Goal: Task Accomplishment & Management: Use online tool/utility

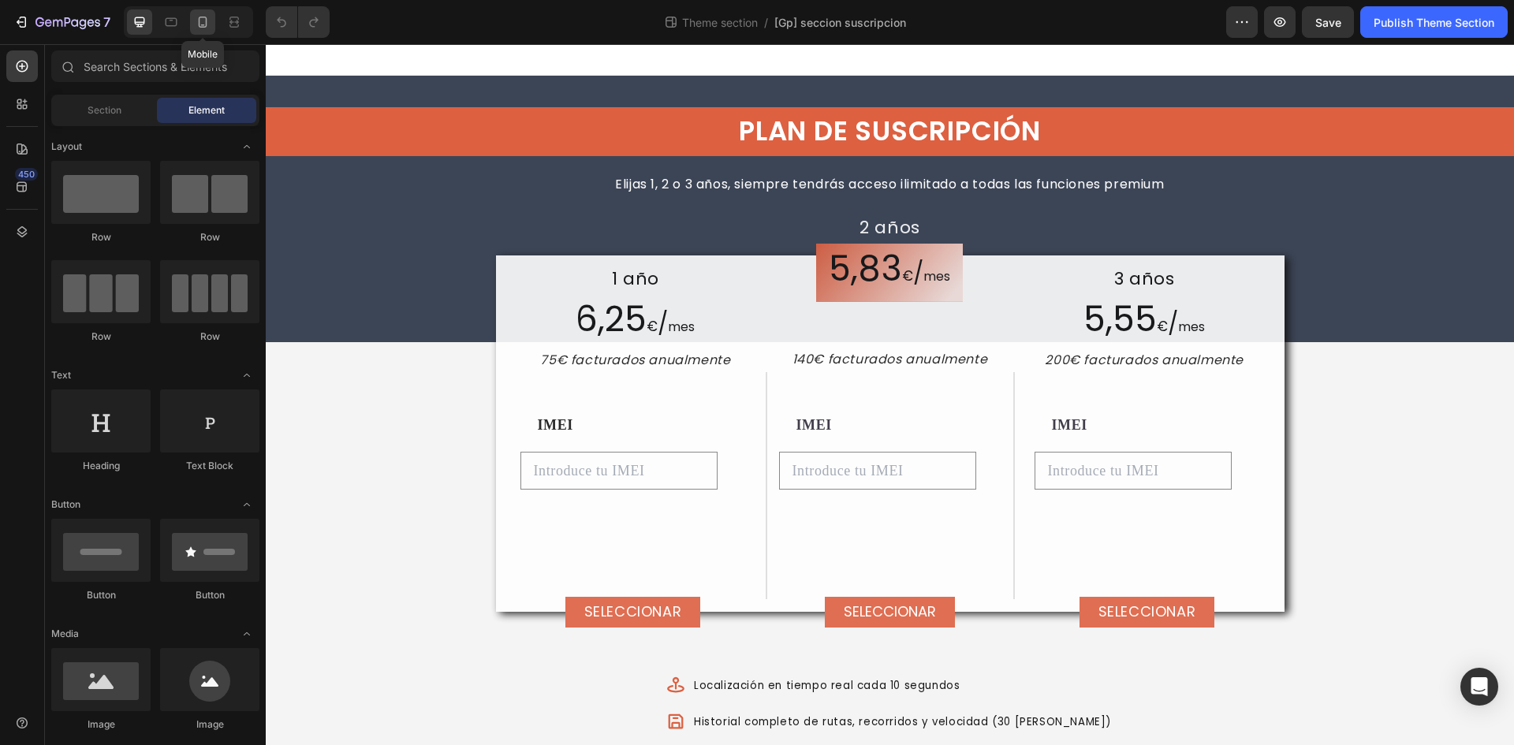
click at [202, 15] on icon at bounding box center [203, 22] width 16 height 16
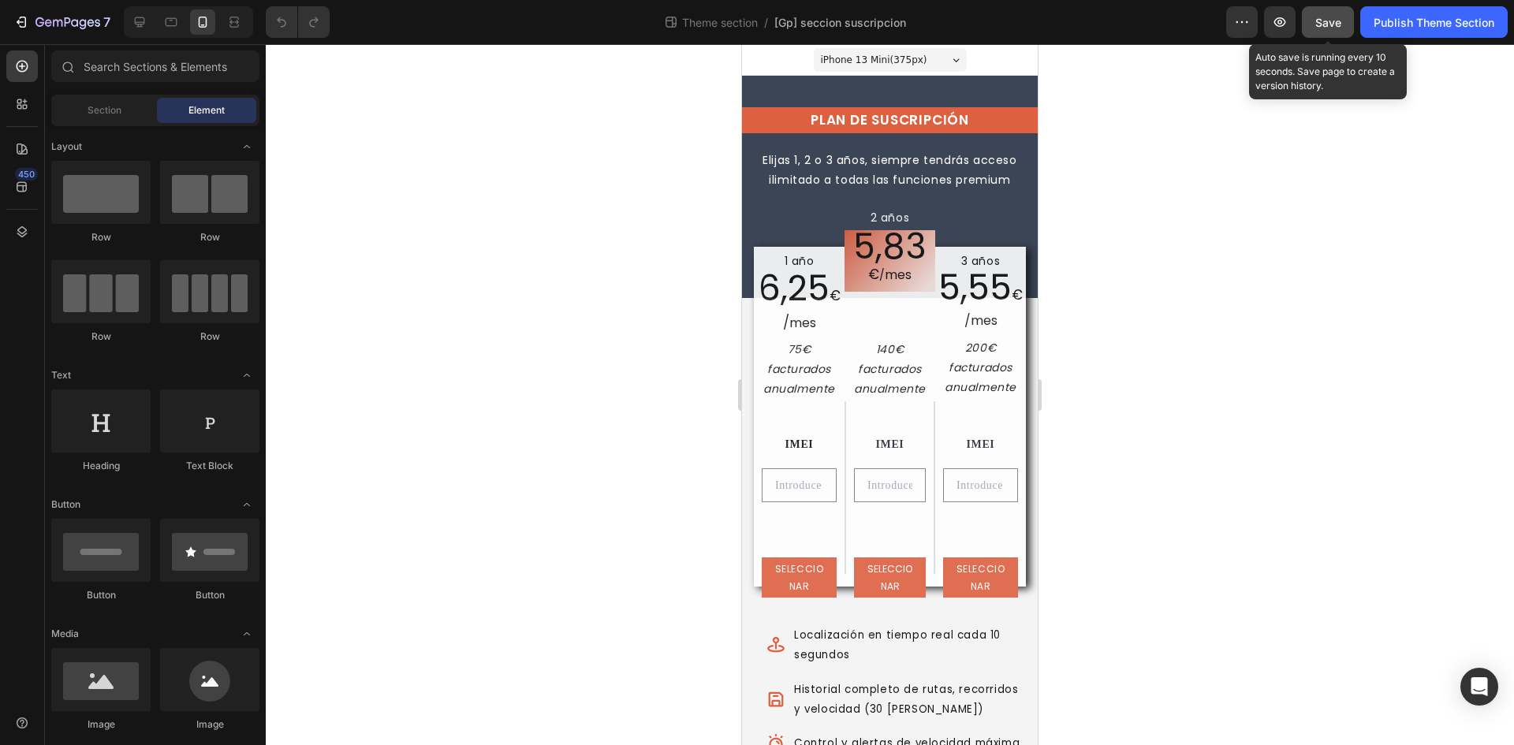
click at [1340, 27] on button "Save" at bounding box center [1328, 22] width 52 height 32
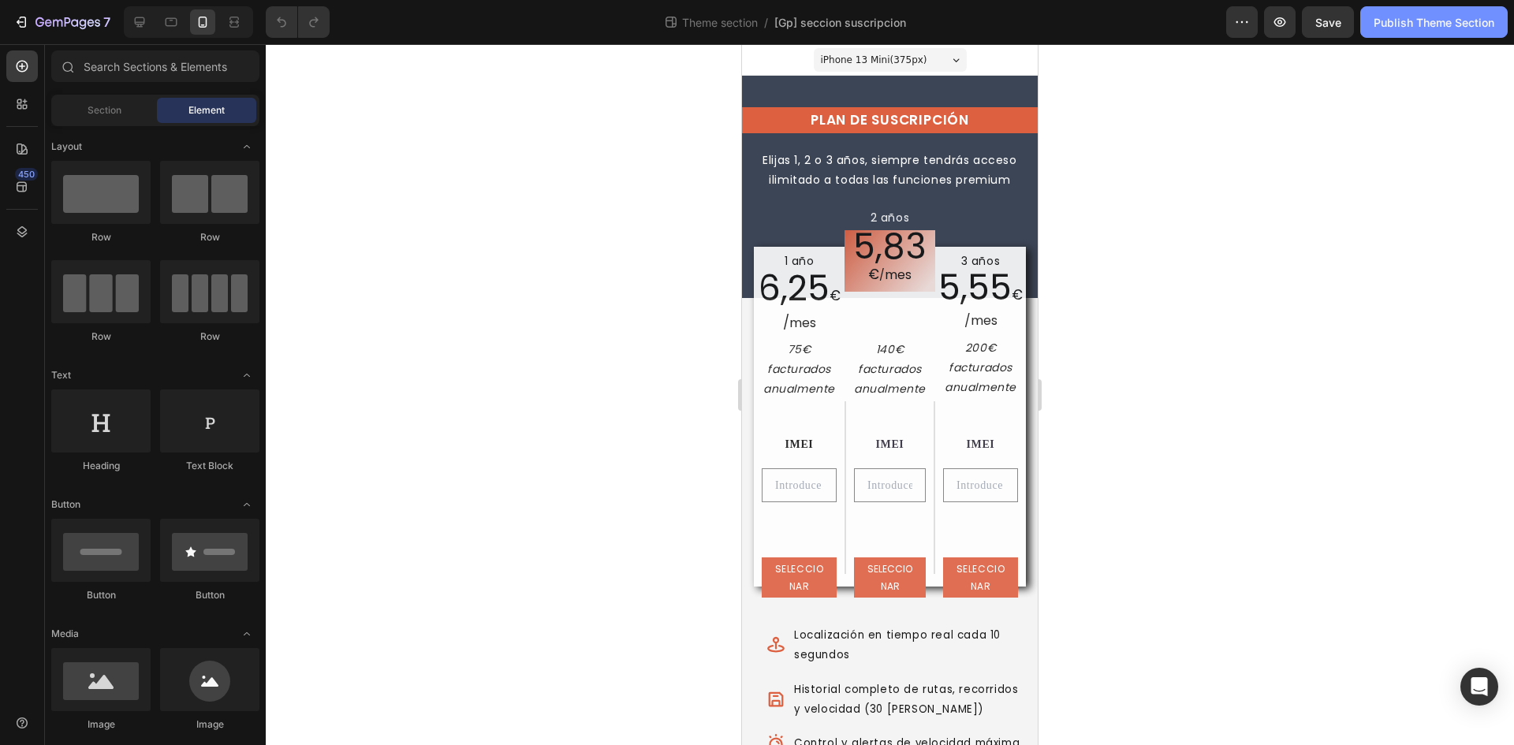
click at [1408, 31] on button "Publish Theme Section" at bounding box center [1433, 22] width 147 height 32
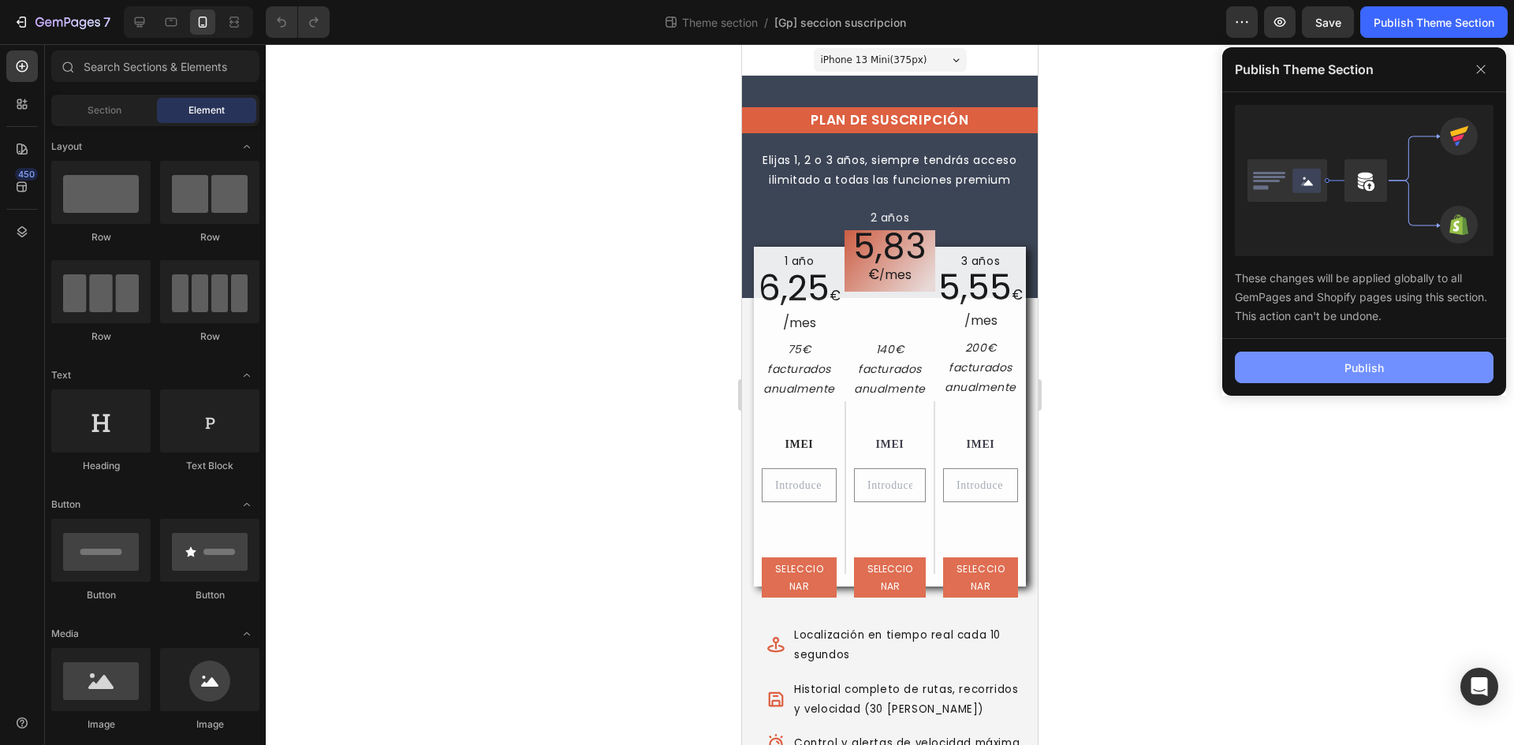
click at [1395, 373] on button "Publish" at bounding box center [1364, 368] width 259 height 32
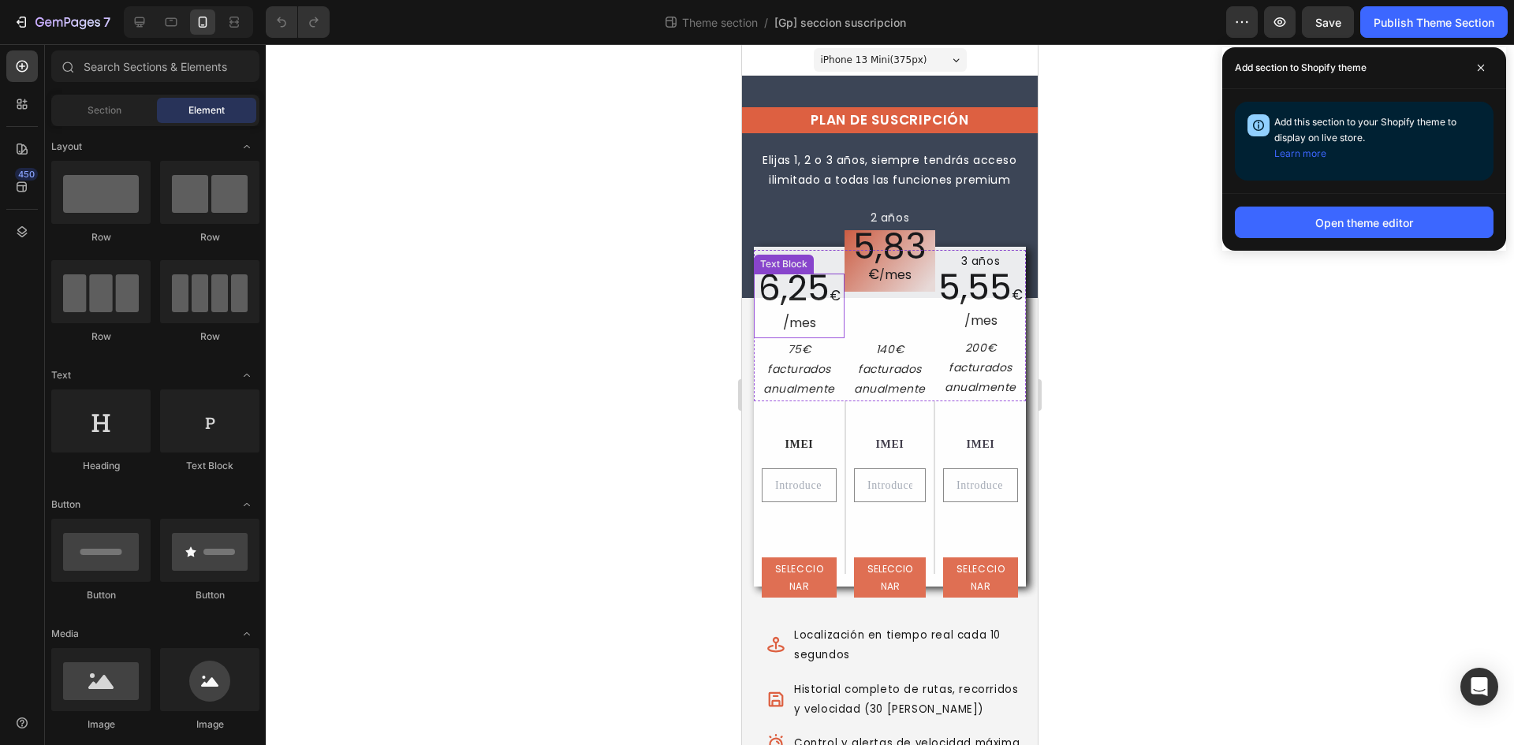
click at [810, 310] on p "6,25 € / mes" at bounding box center [799, 305] width 88 height 61
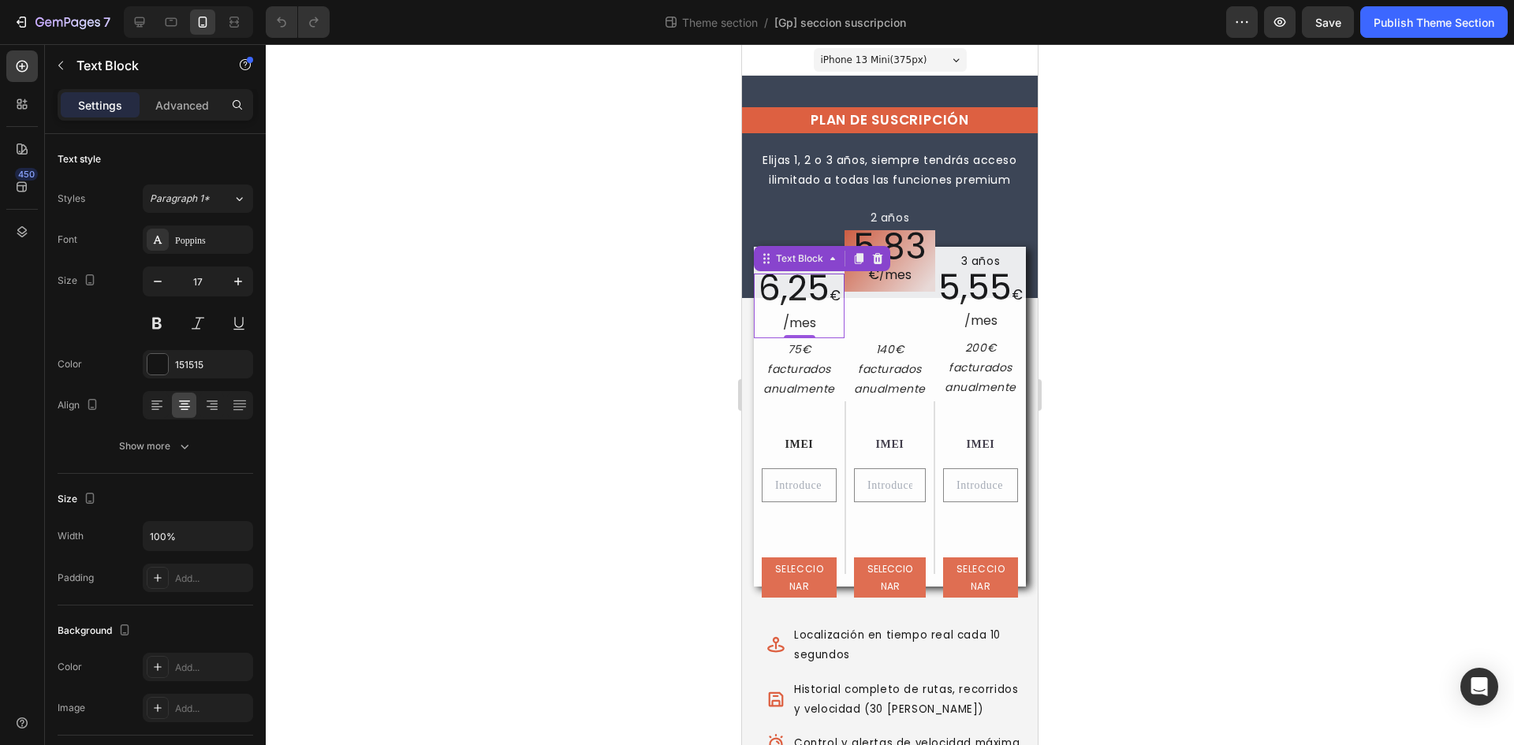
click at [783, 300] on span "6,25" at bounding box center [793, 288] width 71 height 48
click at [793, 319] on span "mes" at bounding box center [802, 323] width 27 height 18
drag, startPoint x: 777, startPoint y: 322, endPoint x: 816, endPoint y: 322, distance: 39.4
click at [816, 322] on p "6,25 € / mes" at bounding box center [799, 305] width 88 height 61
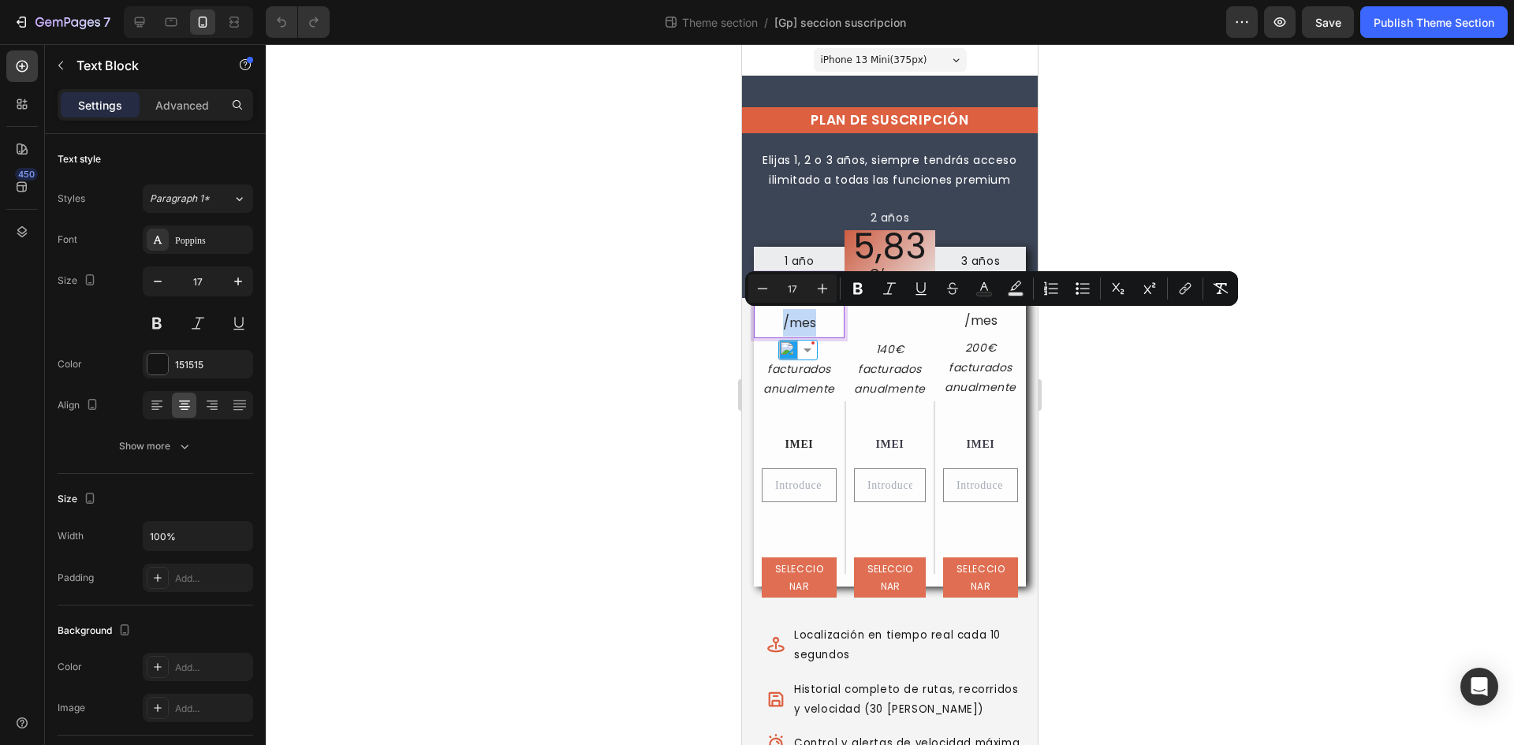
click at [792, 268] on p "1 año" at bounding box center [799, 261] width 88 height 20
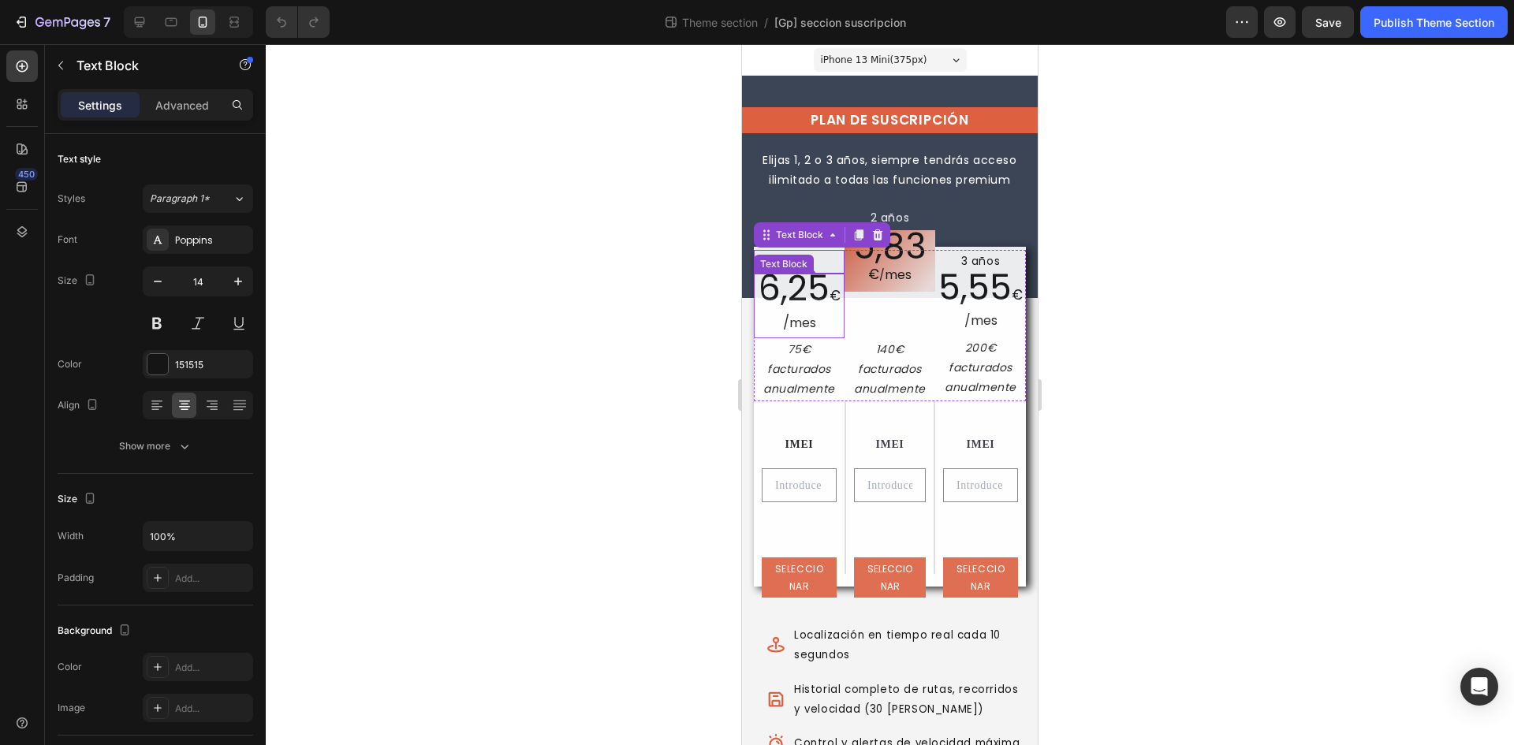
click at [773, 285] on span "6,25" at bounding box center [793, 288] width 71 height 48
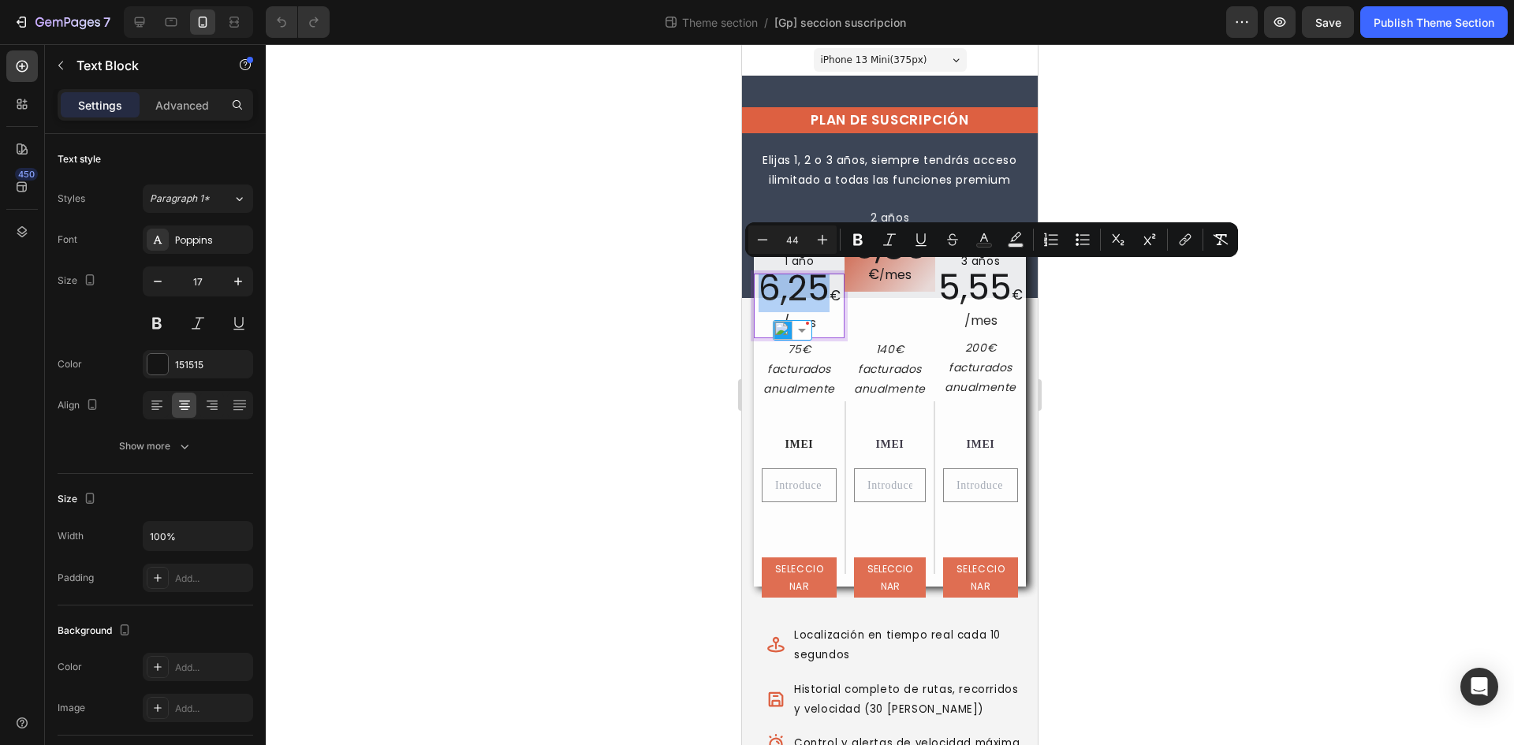
click at [1195, 345] on div at bounding box center [890, 394] width 1248 height 701
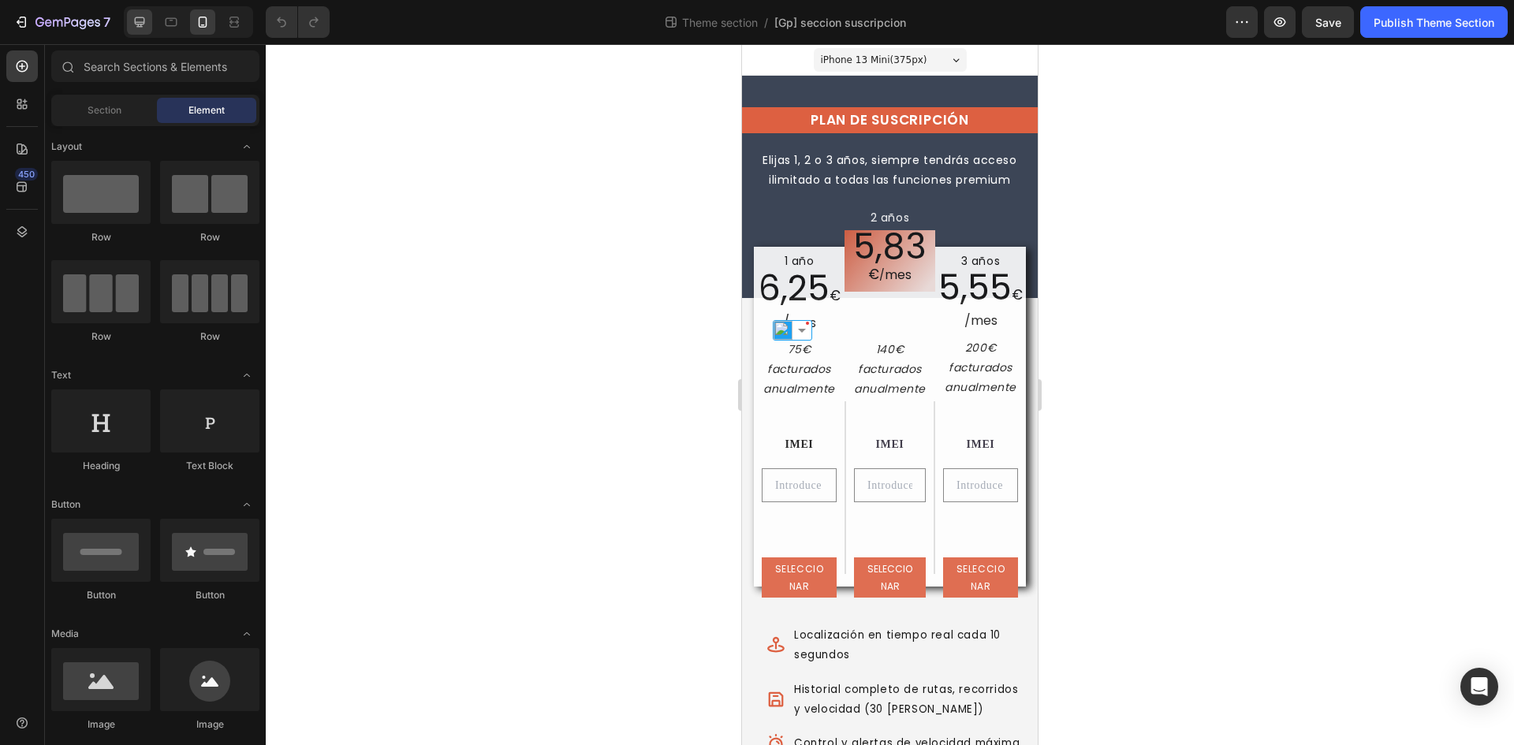
click at [136, 23] on icon at bounding box center [140, 22] width 10 height 10
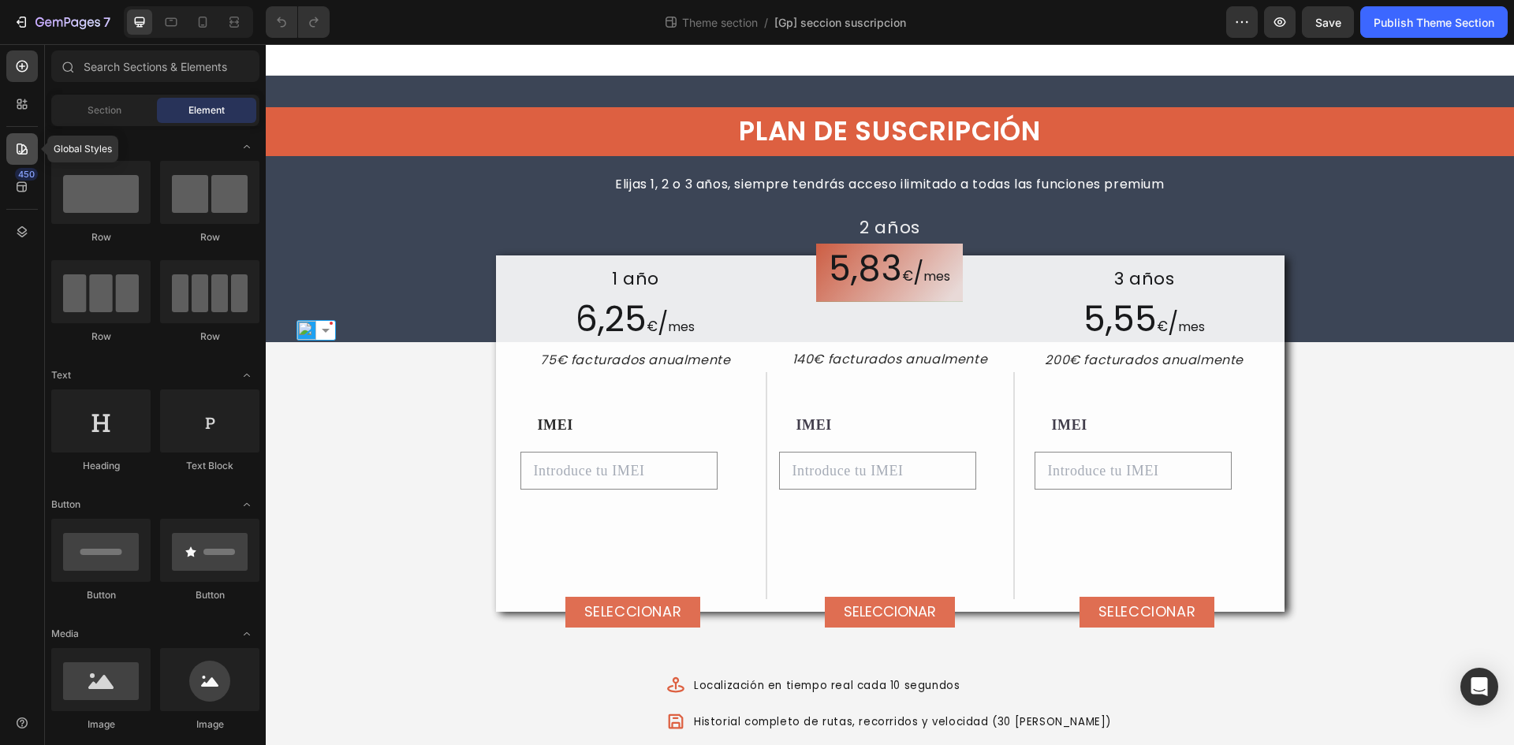
click at [22, 152] on icon at bounding box center [22, 148] width 11 height 11
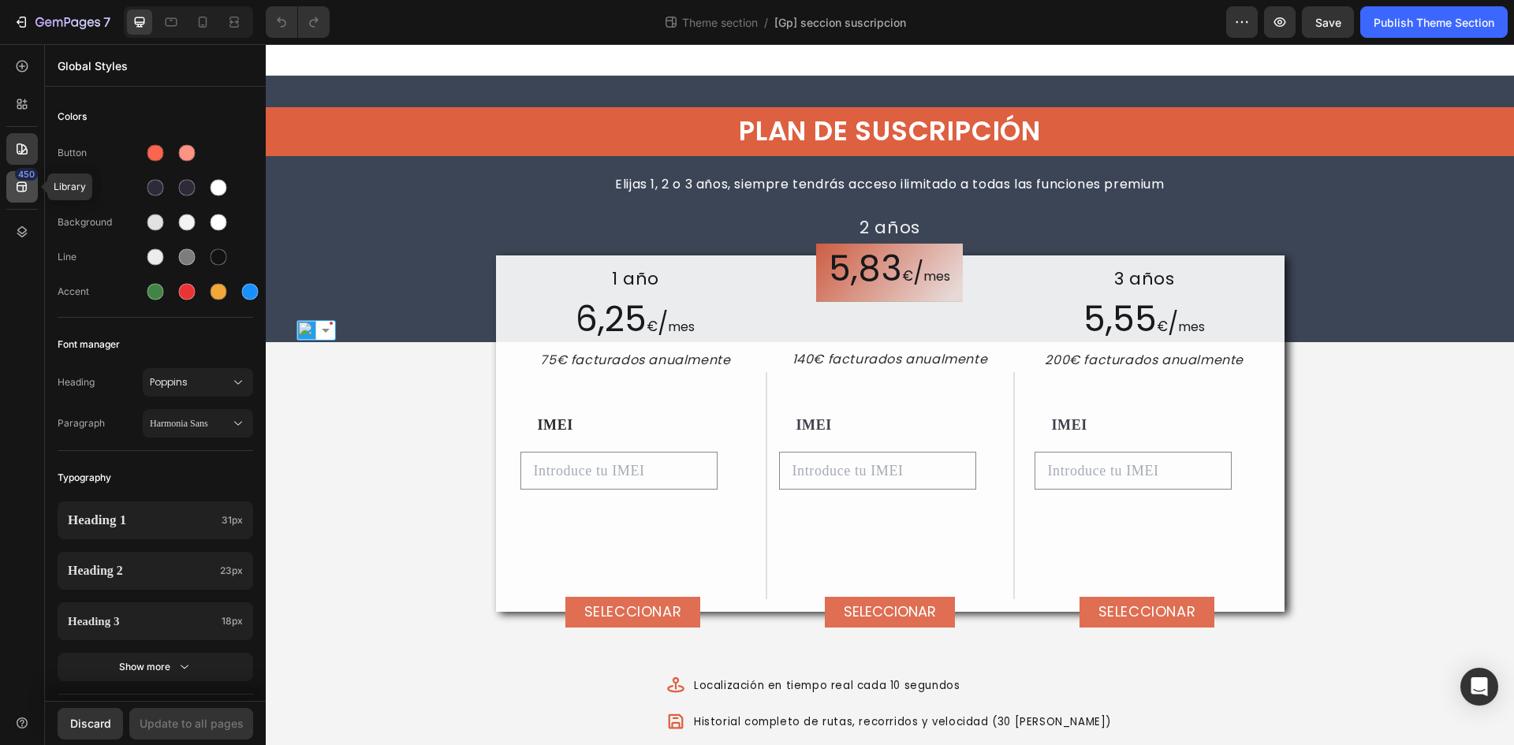
click at [29, 191] on icon at bounding box center [22, 187] width 16 height 16
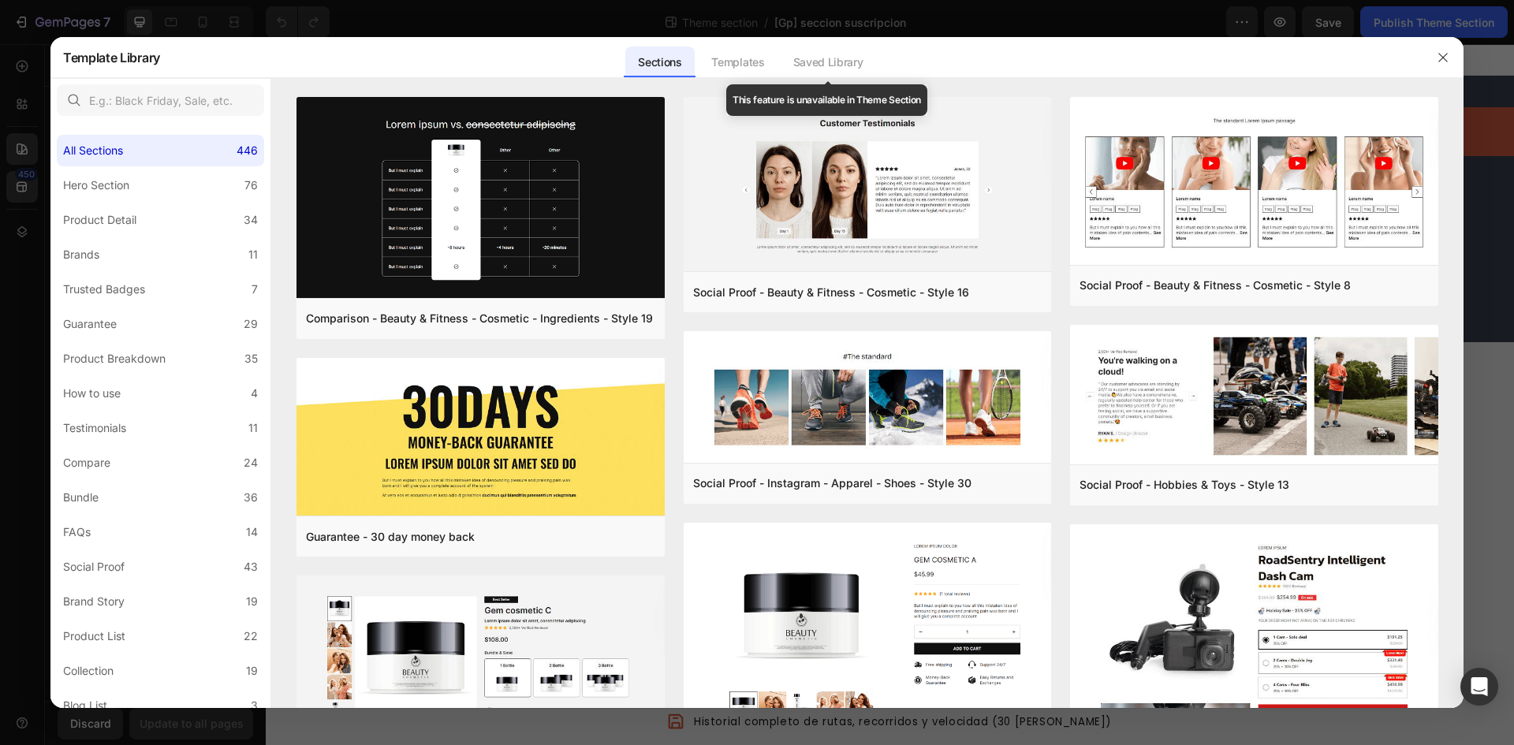
click at [837, 65] on div "Saved Library" at bounding box center [827, 63] width 95 height 32
click at [833, 62] on div "Saved Library" at bounding box center [827, 63] width 95 height 32
click at [800, 59] on div "Saved Library" at bounding box center [827, 63] width 95 height 32
click at [821, 61] on div "Saved Library" at bounding box center [827, 63] width 95 height 32
click at [825, 61] on div "Saved Library" at bounding box center [827, 63] width 95 height 32
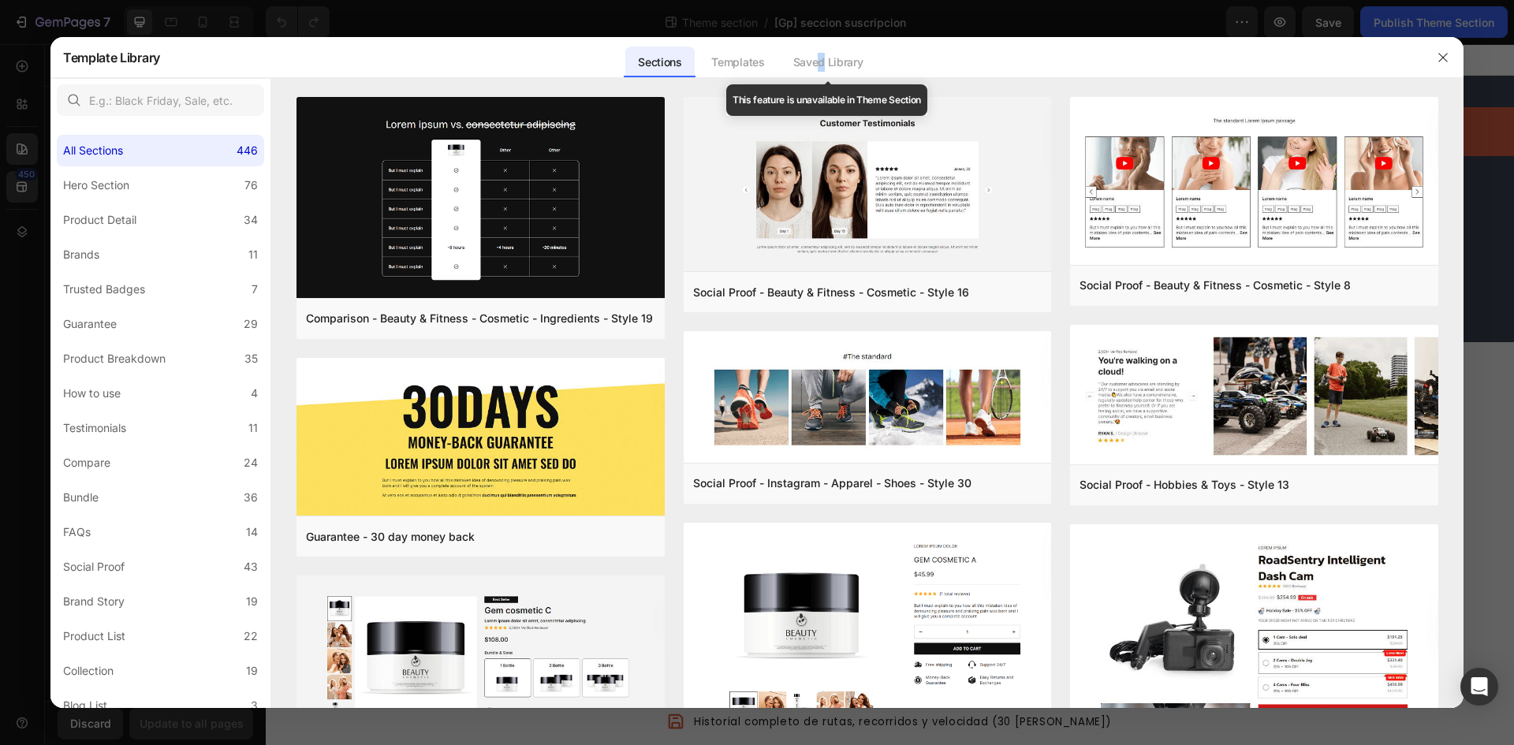
click at [822, 67] on div "Saved Library" at bounding box center [827, 63] width 95 height 32
click at [736, 65] on div "Templates" at bounding box center [737, 63] width 78 height 32
click at [1438, 57] on icon "button" at bounding box center [1442, 57] width 13 height 13
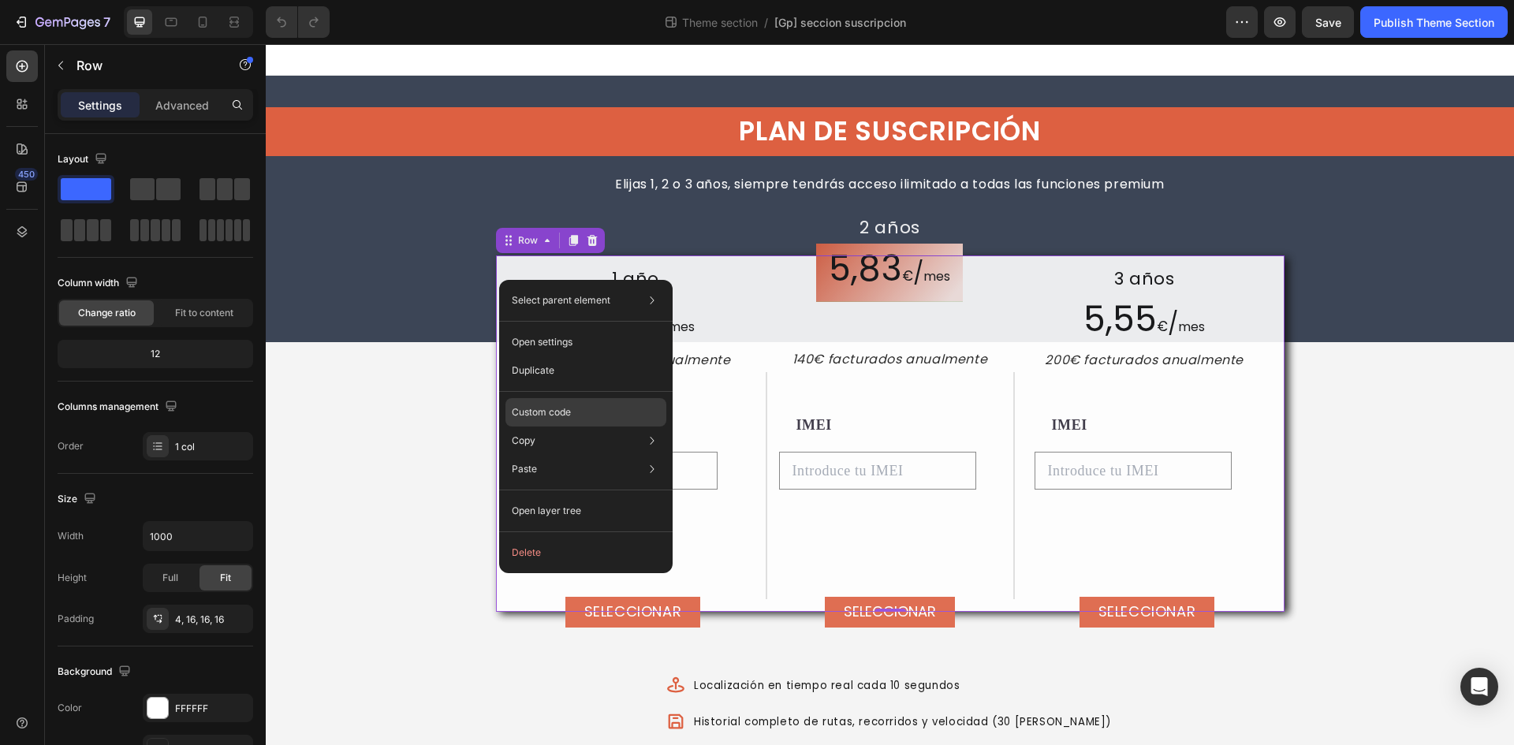
click at [549, 455] on div "Custom code" at bounding box center [585, 469] width 161 height 28
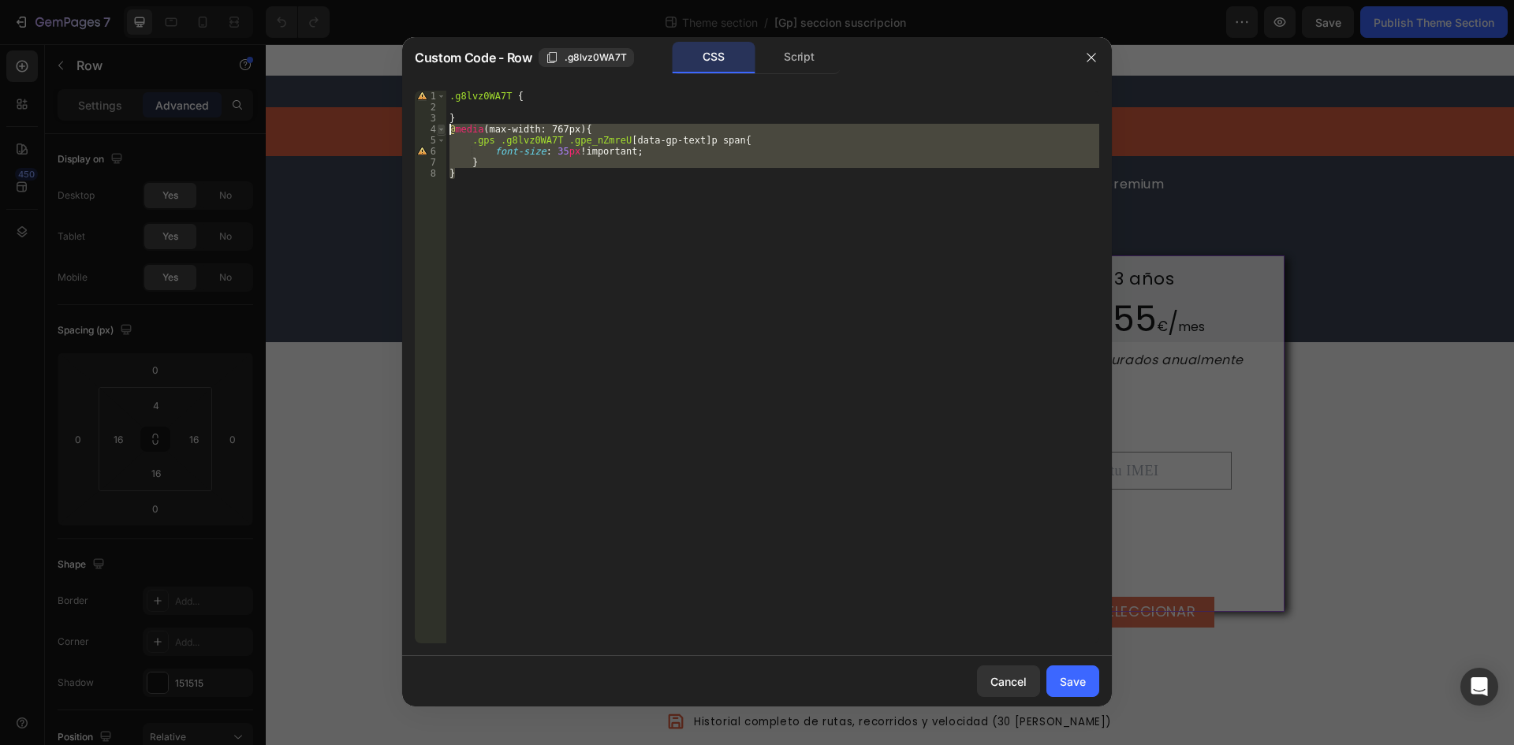
drag, startPoint x: 515, startPoint y: 203, endPoint x: 438, endPoint y: 130, distance: 105.4
click at [438, 130] on div "} 1 2 3 4 5 6 7 8 .g8lvz0WA7T { } @ media (max-width: 767px) { .gps .g8lvz0WA7T…" at bounding box center [757, 367] width 684 height 553
type textarea "@media(max-width: 767px){ .gps .g8lvz0WA7T .gpe_nZmreU [data-gp-text] p span{"
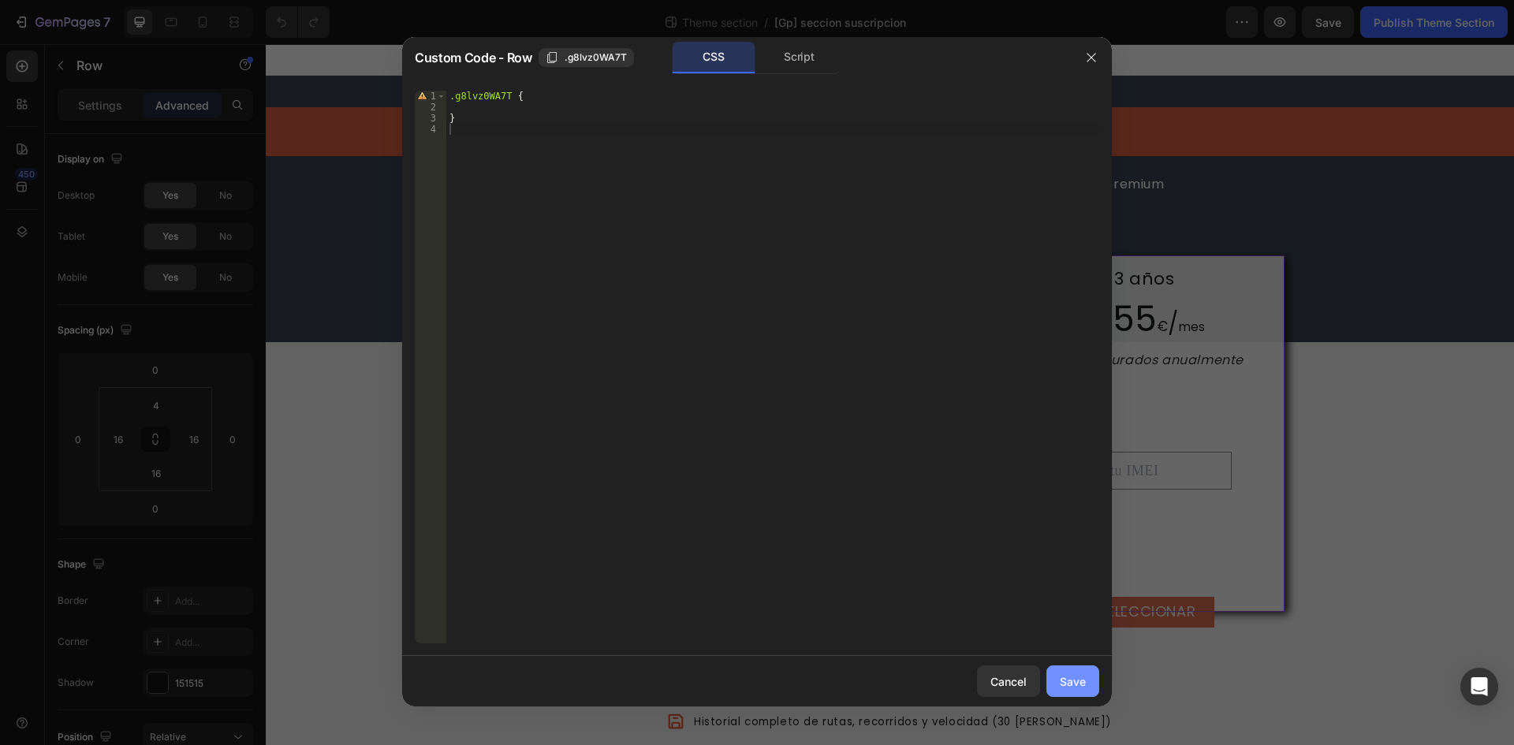
click at [1063, 677] on div "Save" at bounding box center [1073, 681] width 26 height 17
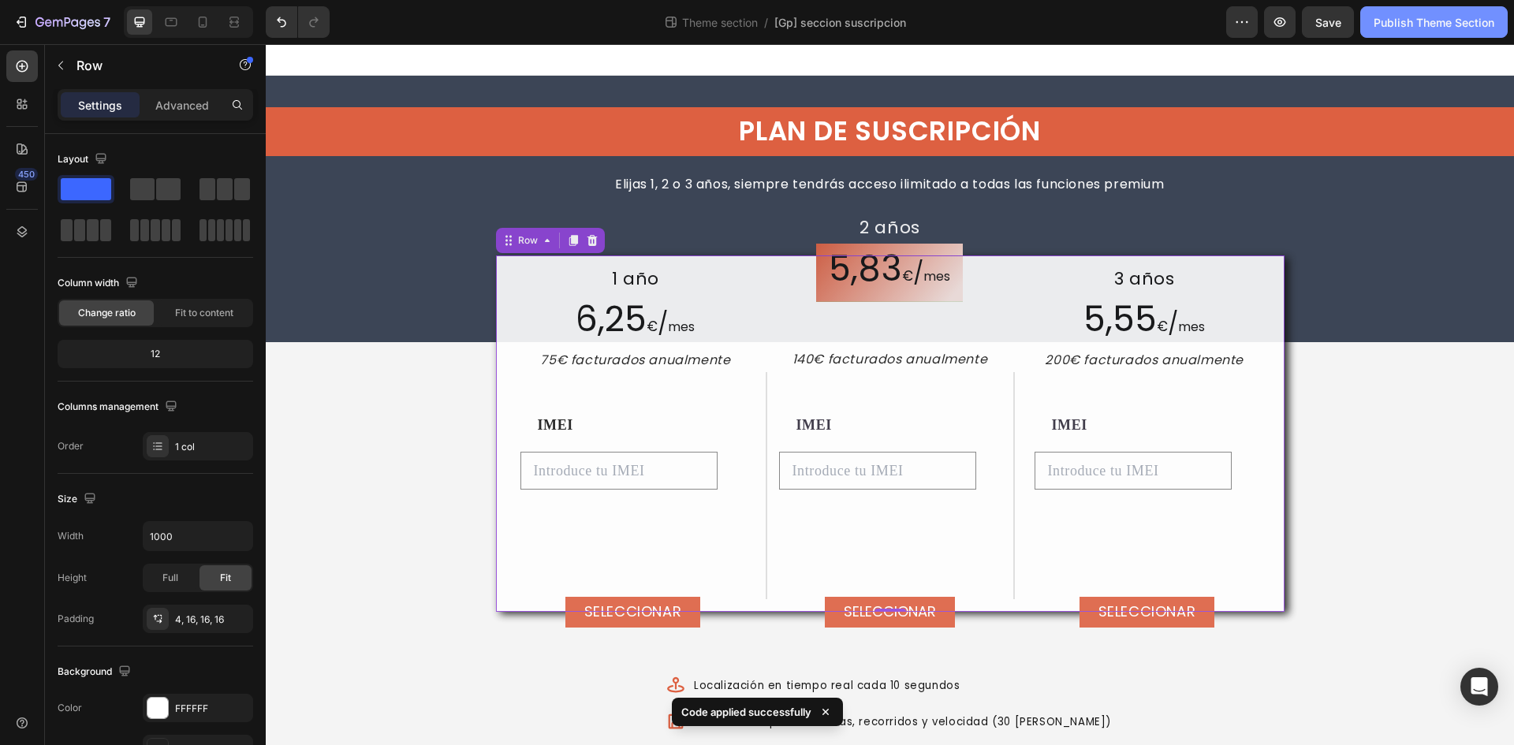
click at [1387, 12] on button "Publish Theme Section" at bounding box center [1433, 22] width 147 height 32
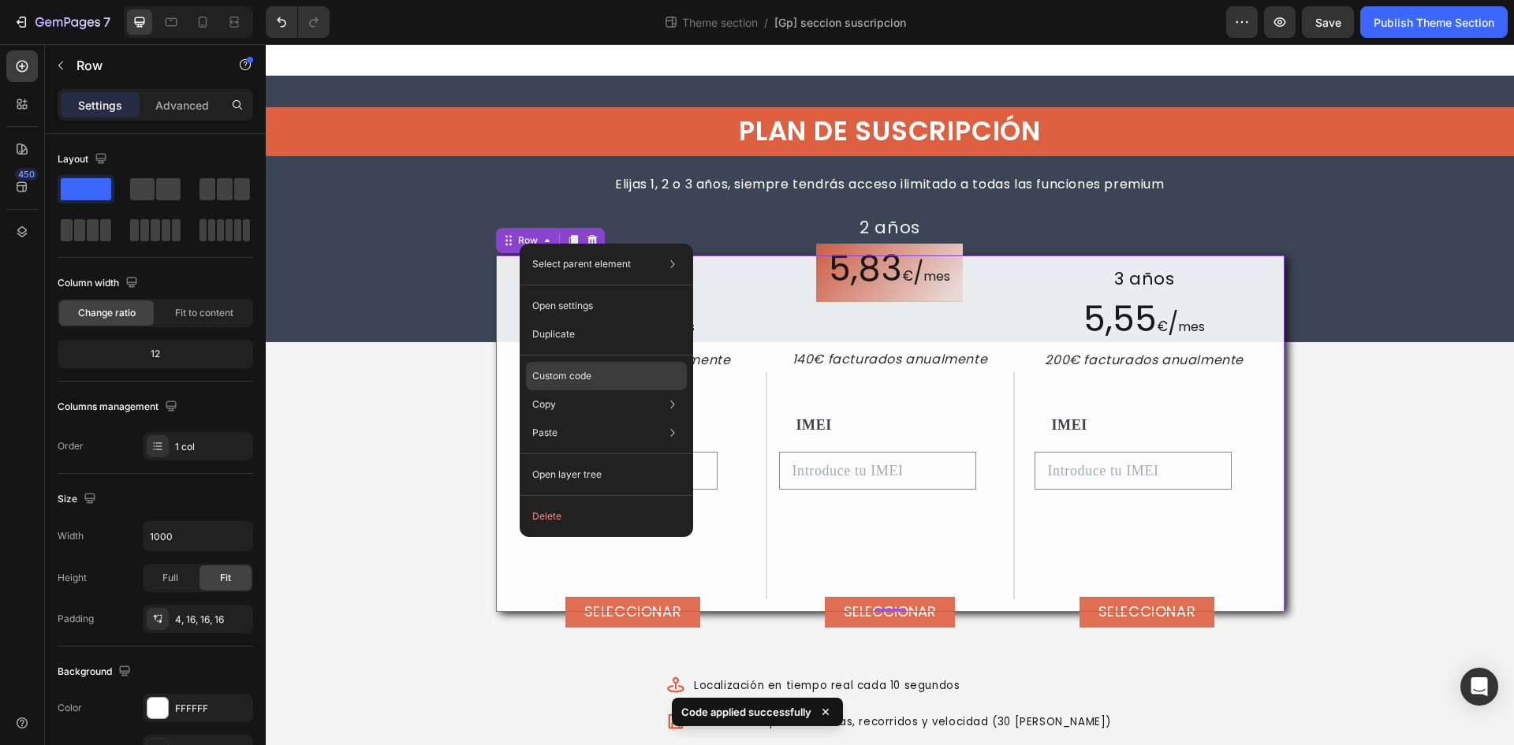
click at [594, 419] on div "Custom code" at bounding box center [606, 433] width 161 height 28
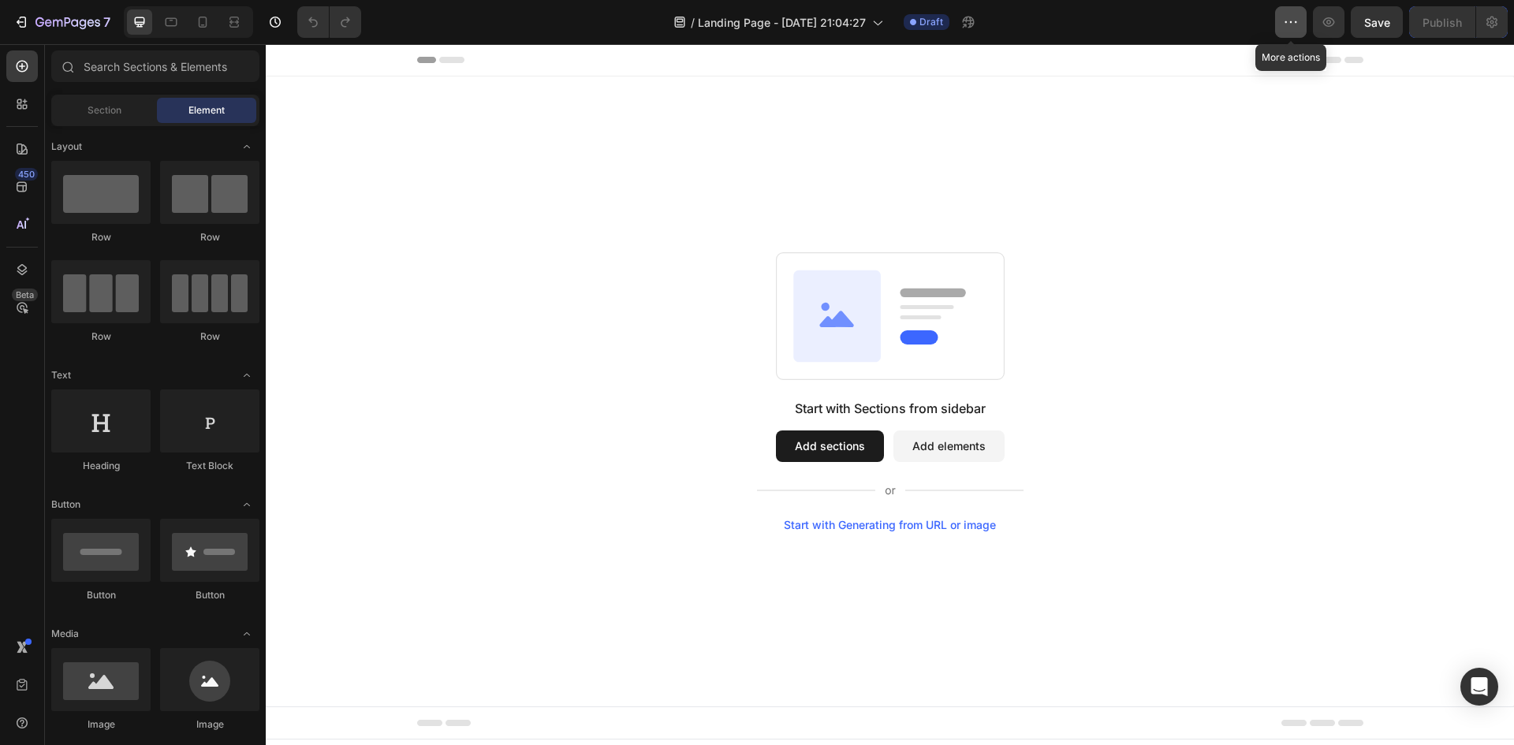
click at [1298, 14] on icon "button" at bounding box center [1291, 22] width 16 height 16
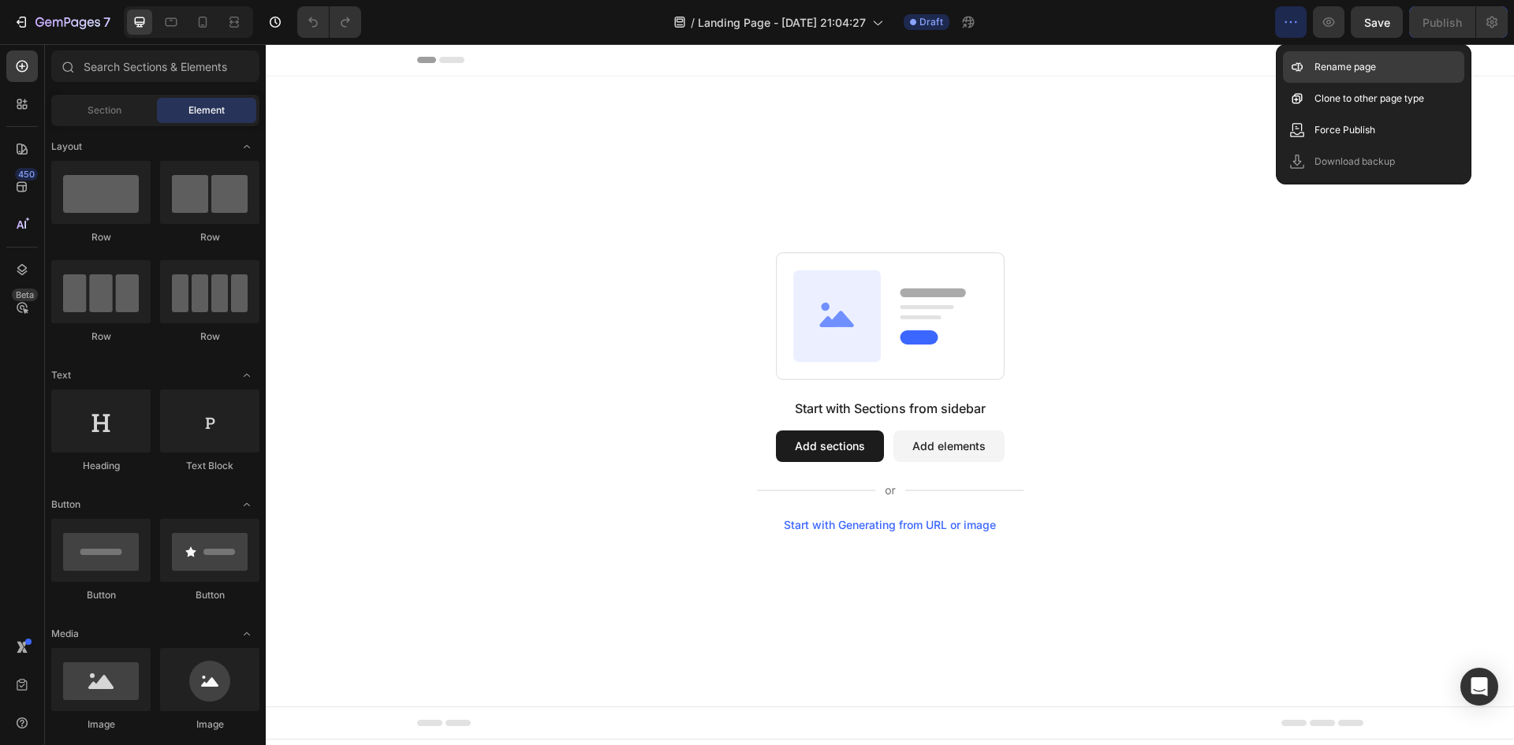
click at [1335, 74] on p "Rename page" at bounding box center [1344, 67] width 61 height 16
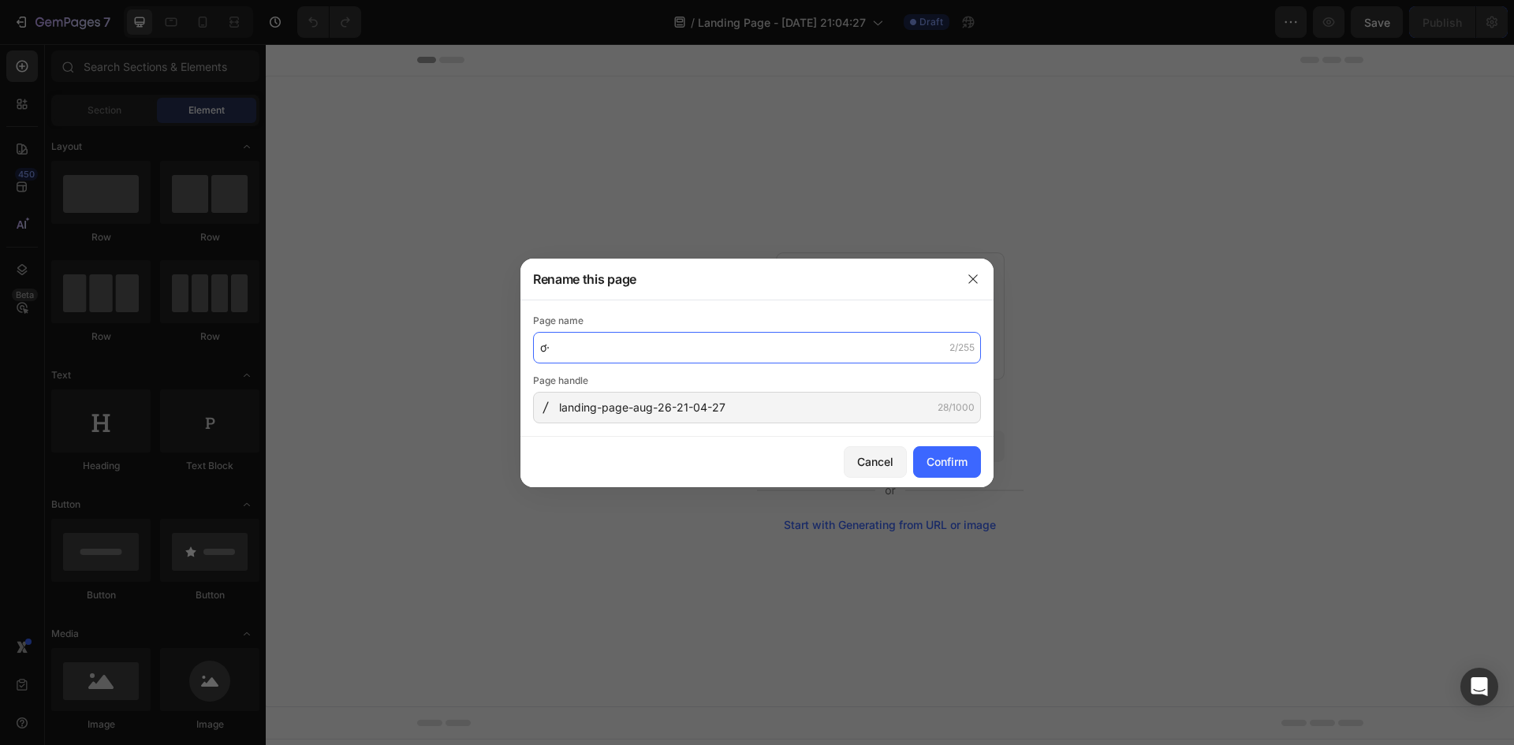
type input "ơ"
paste input "seccion suscripcion"
type input "[Zoe GemPages test] seccion suscripcion"
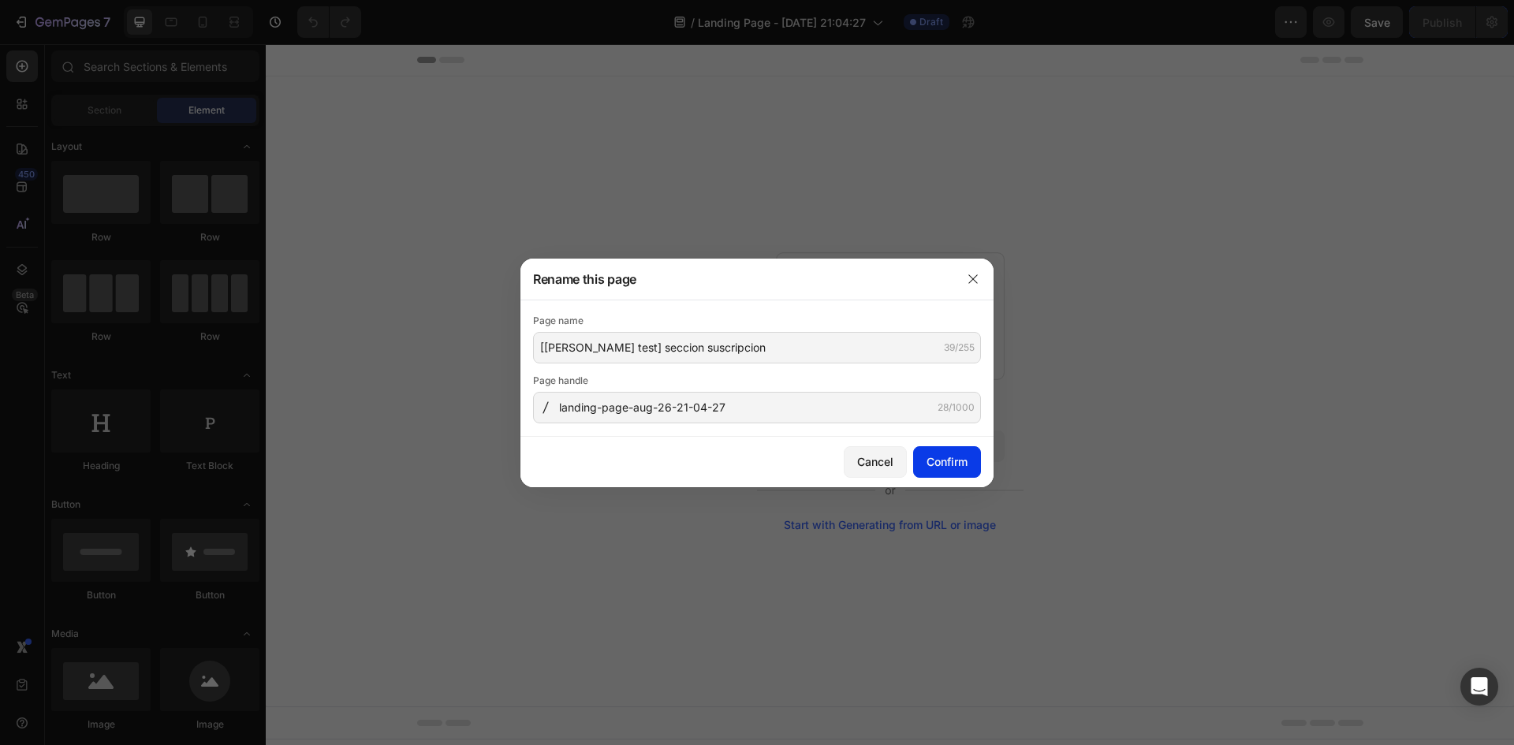
click at [957, 464] on div "Confirm" at bounding box center [946, 461] width 41 height 17
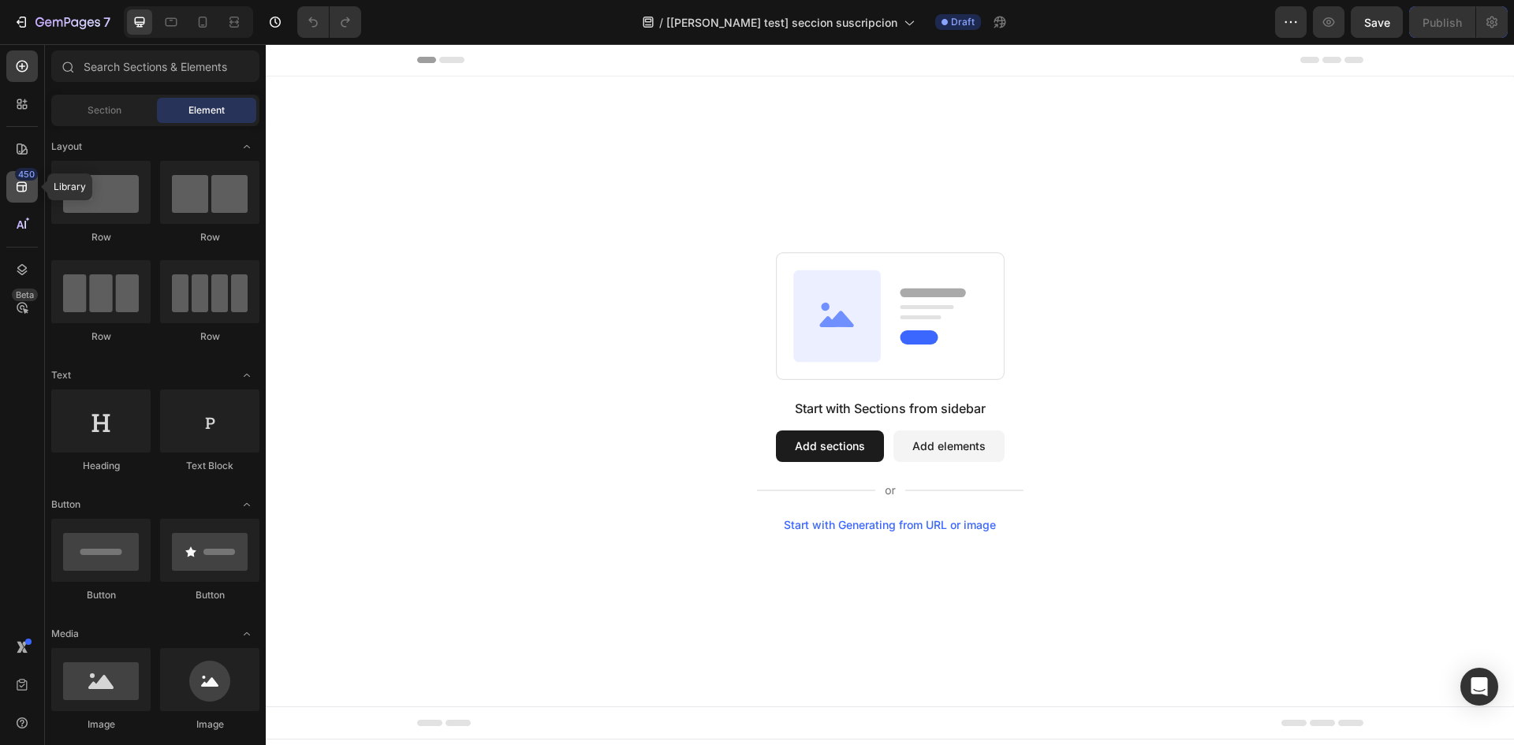
click at [32, 189] on div "450" at bounding box center [22, 187] width 32 height 32
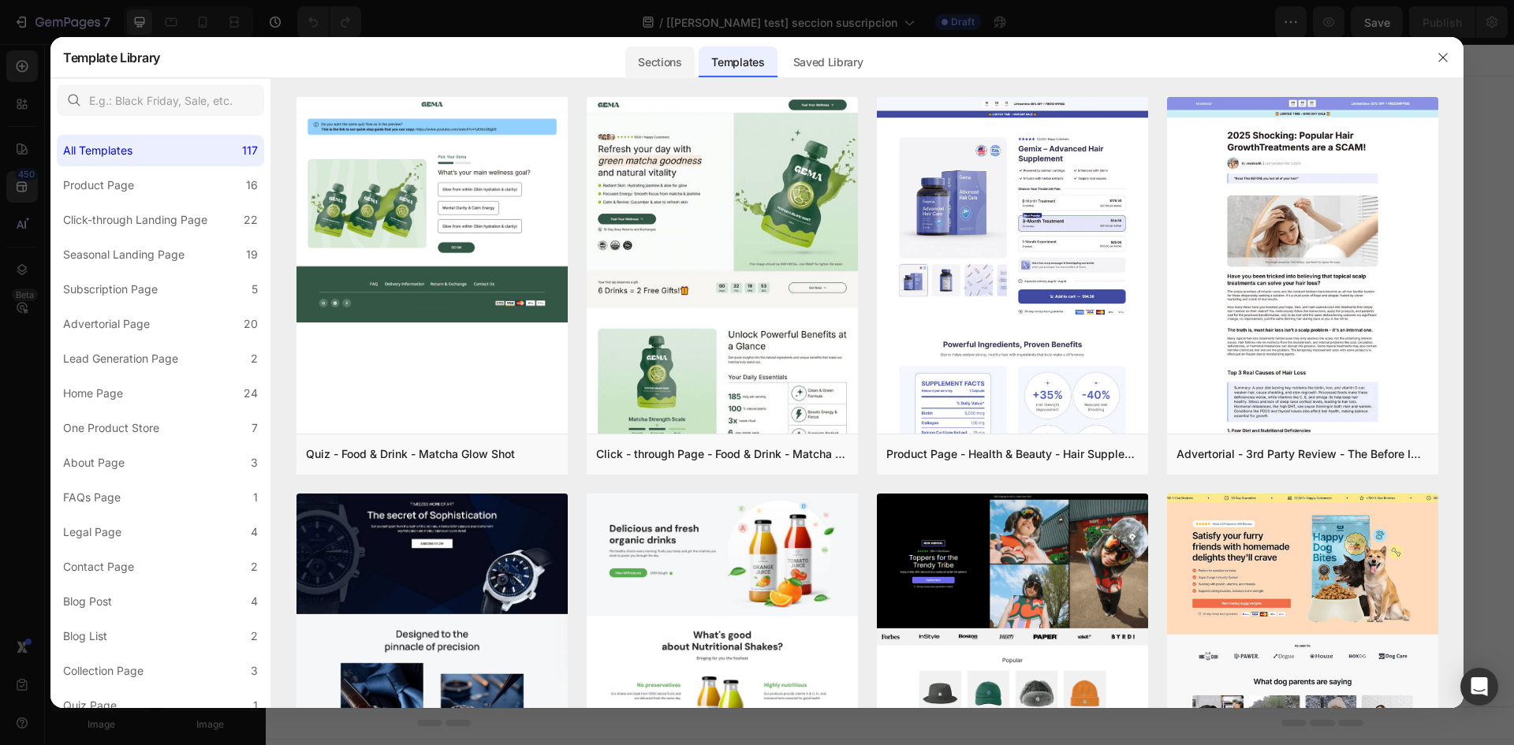
click at [671, 65] on div "Sections" at bounding box center [659, 63] width 69 height 32
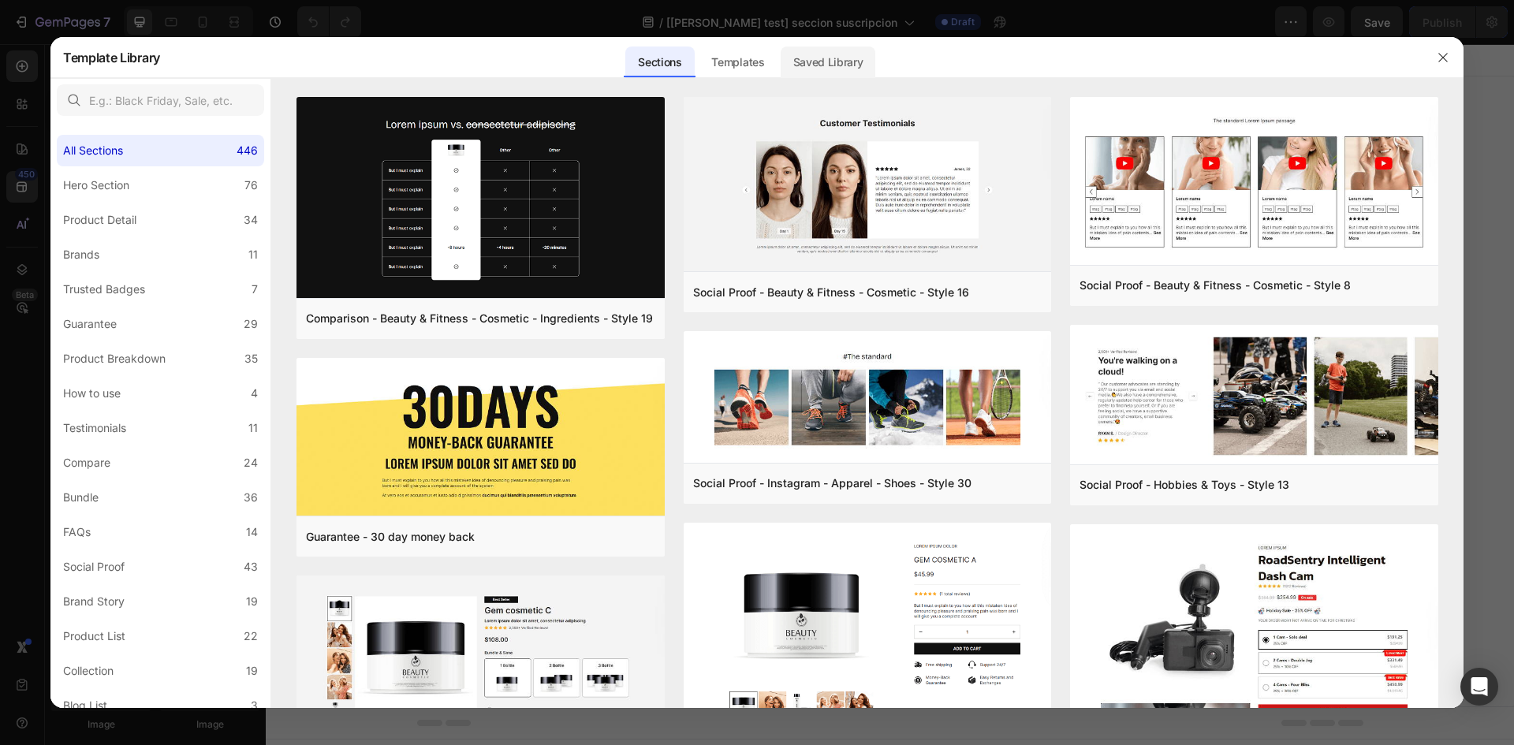
click at [827, 52] on div "Saved Library" at bounding box center [827, 63] width 95 height 32
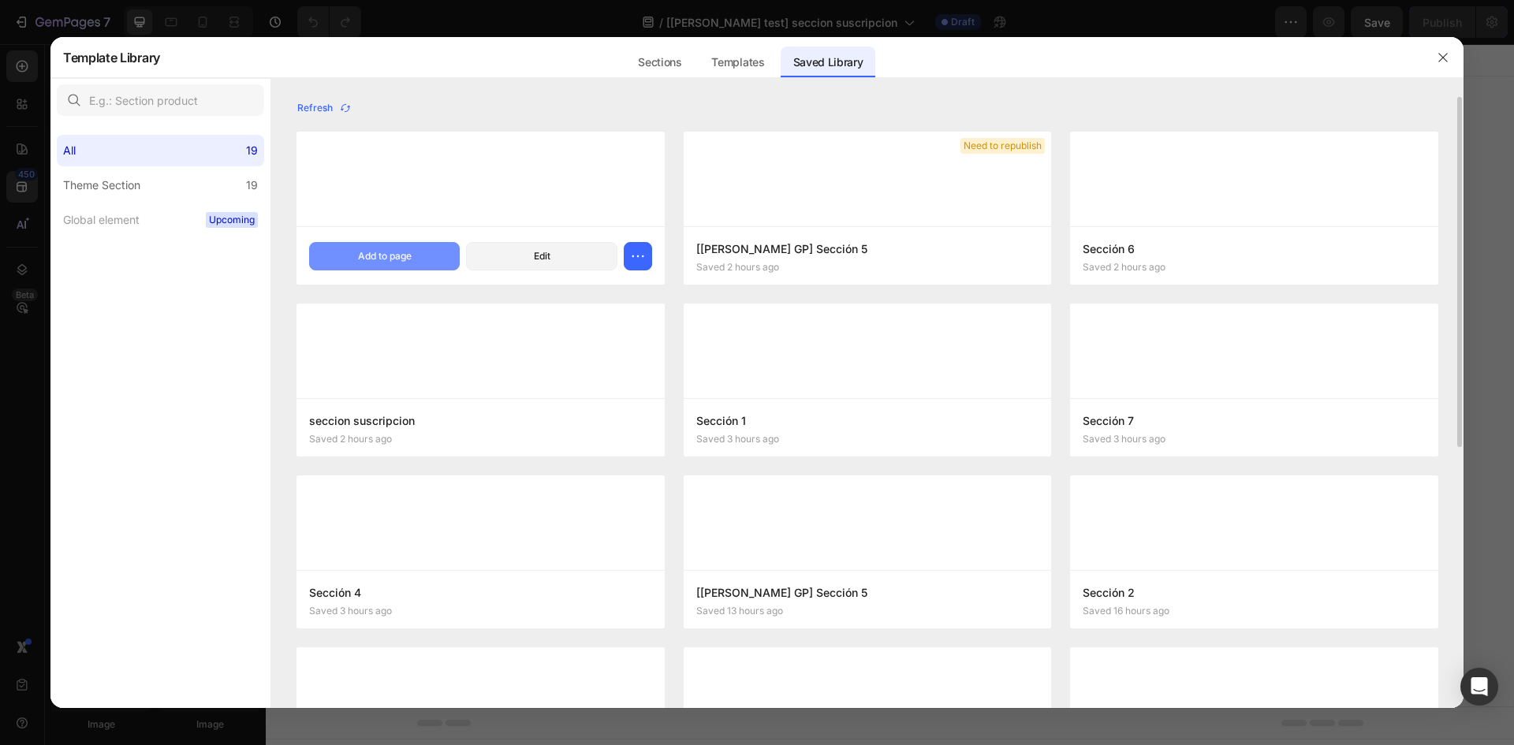
click at [433, 264] on button "Add to page" at bounding box center [384, 256] width 151 height 28
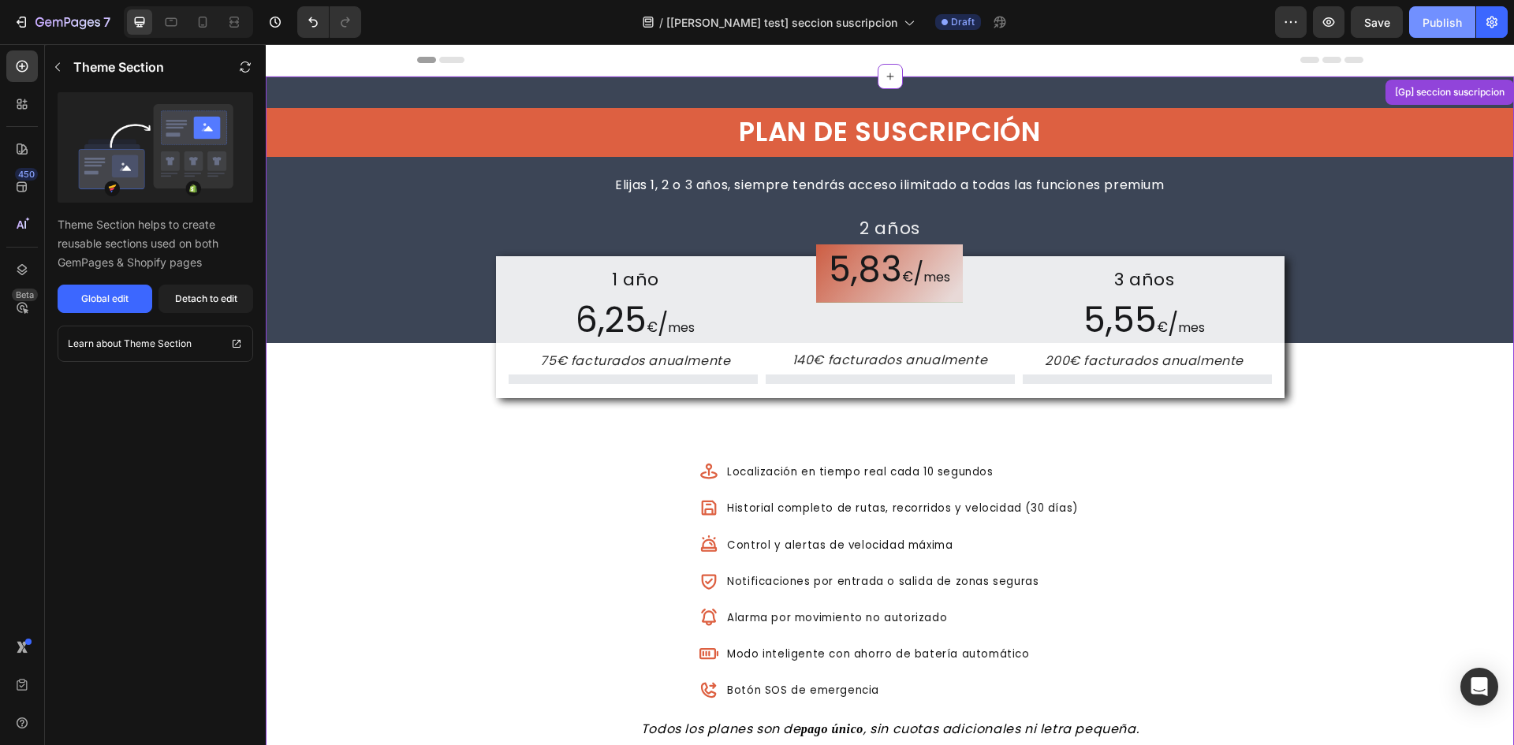
scroll to position [32, 0]
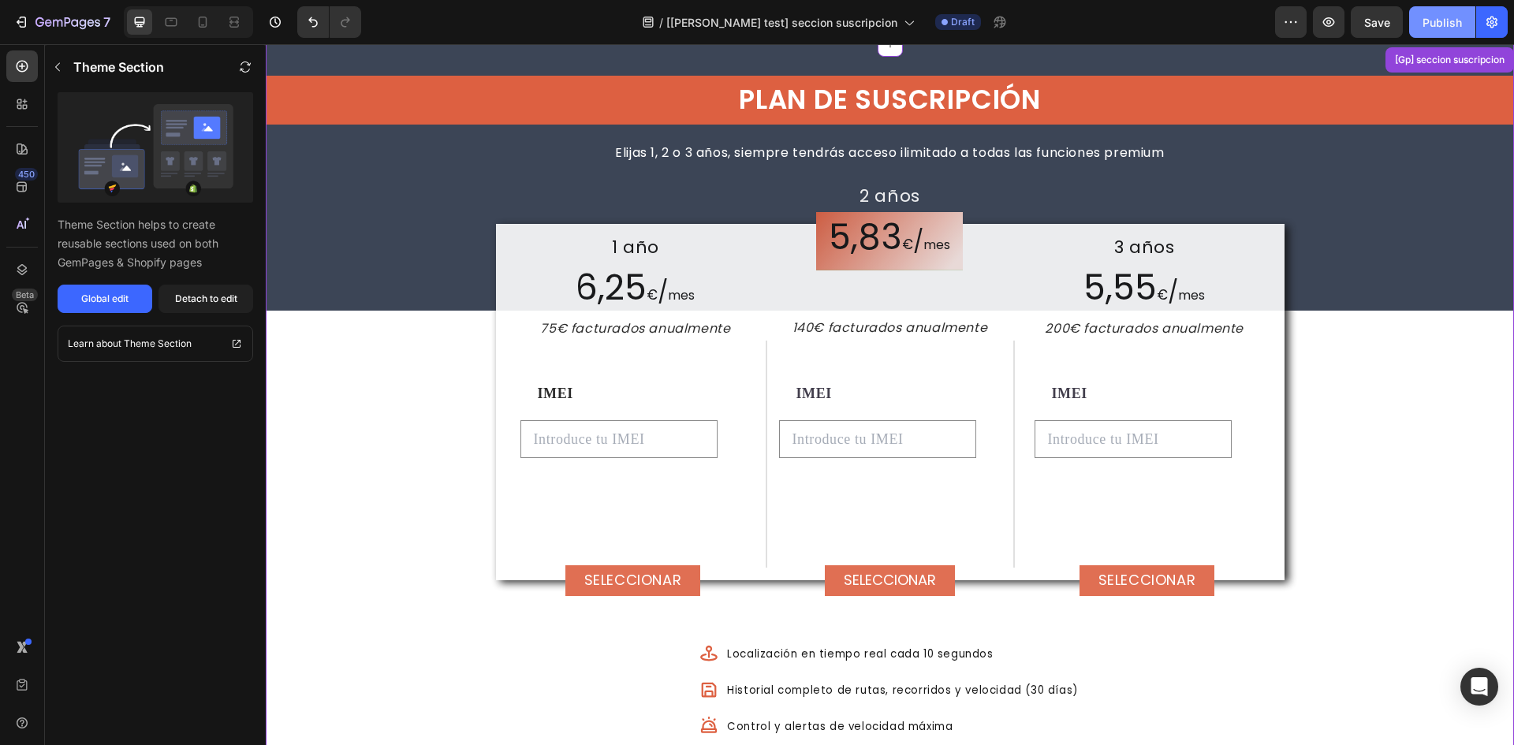
click at [1430, 28] on div "Publish" at bounding box center [1441, 22] width 39 height 17
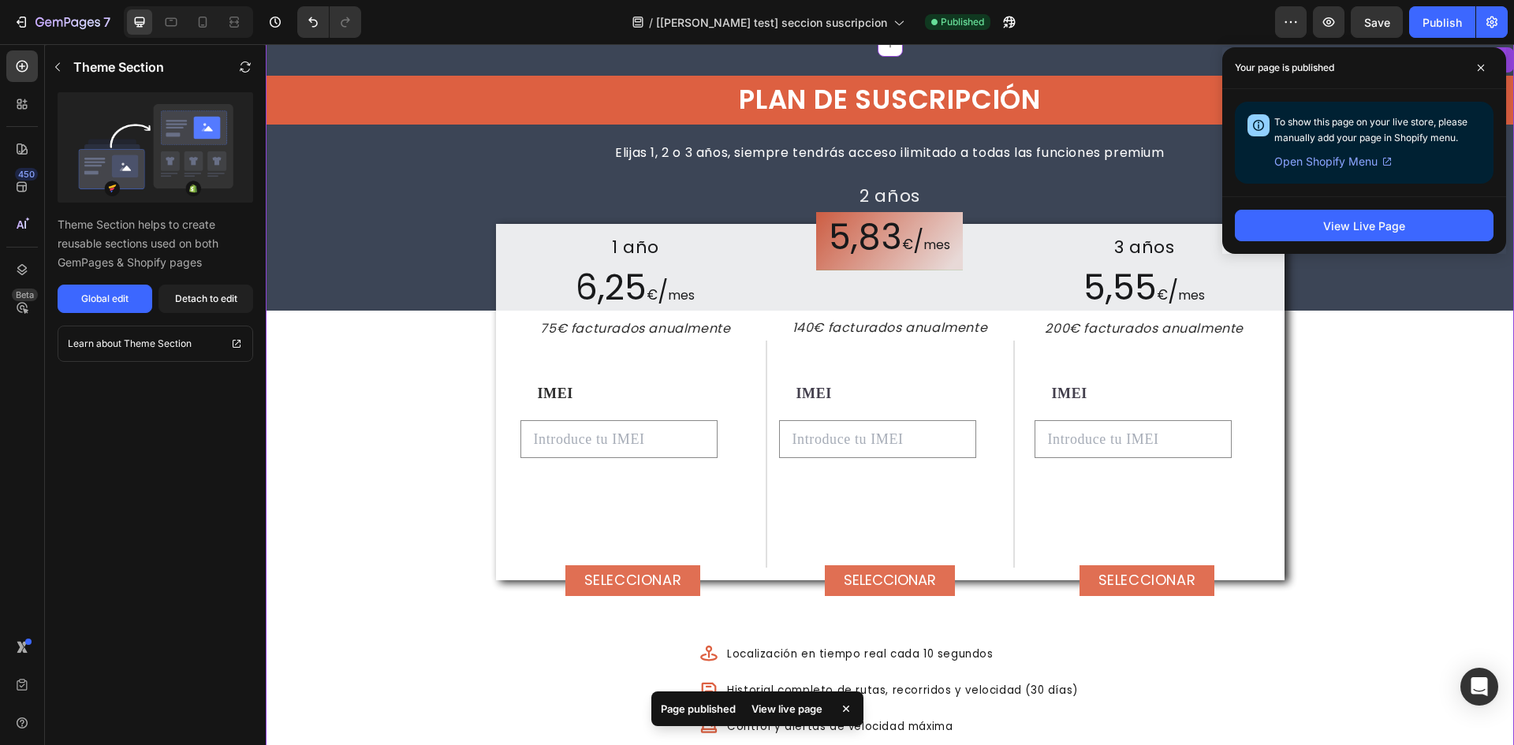
click at [670, 287] on span "mes" at bounding box center [681, 295] width 27 height 18
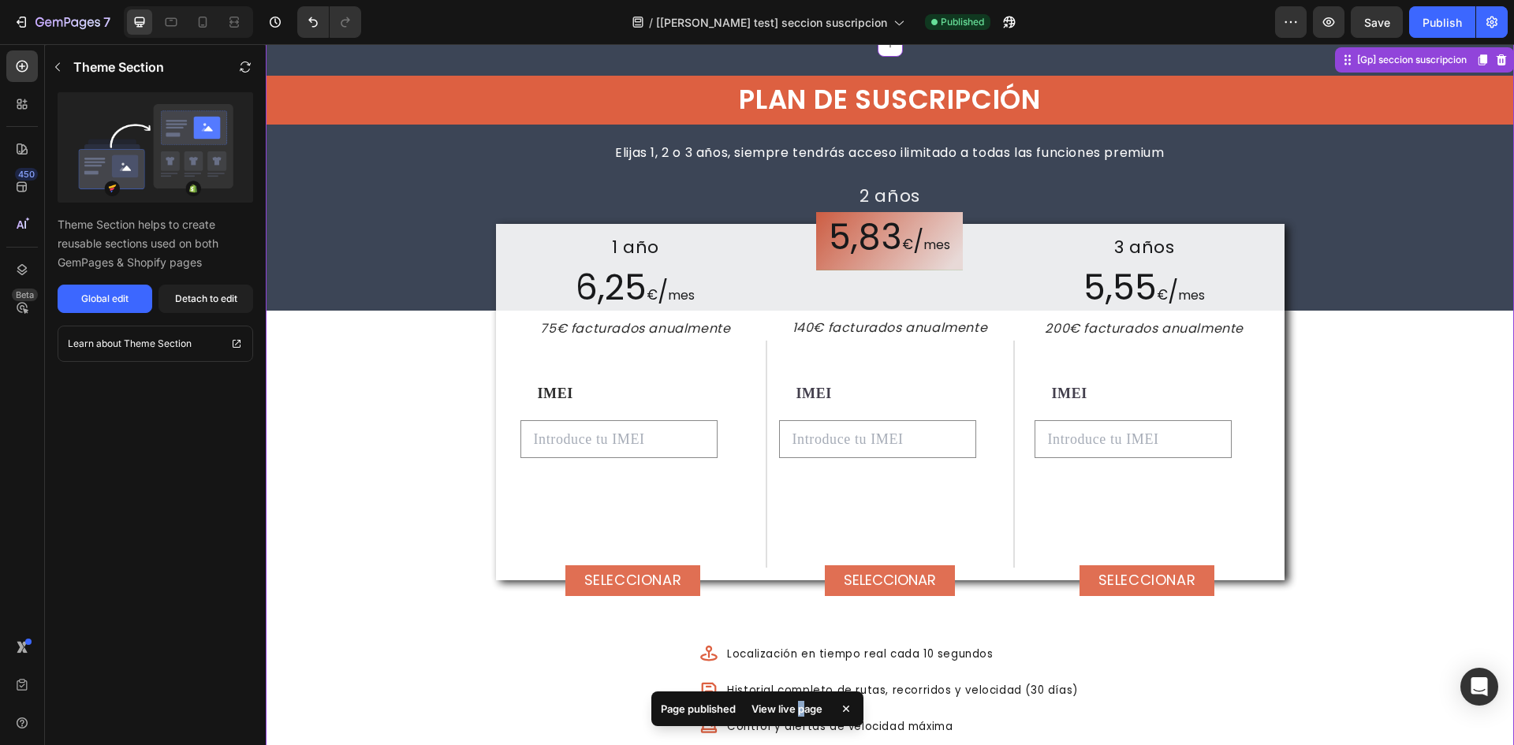
click at [802, 701] on div "View live page" at bounding box center [787, 709] width 90 height 22
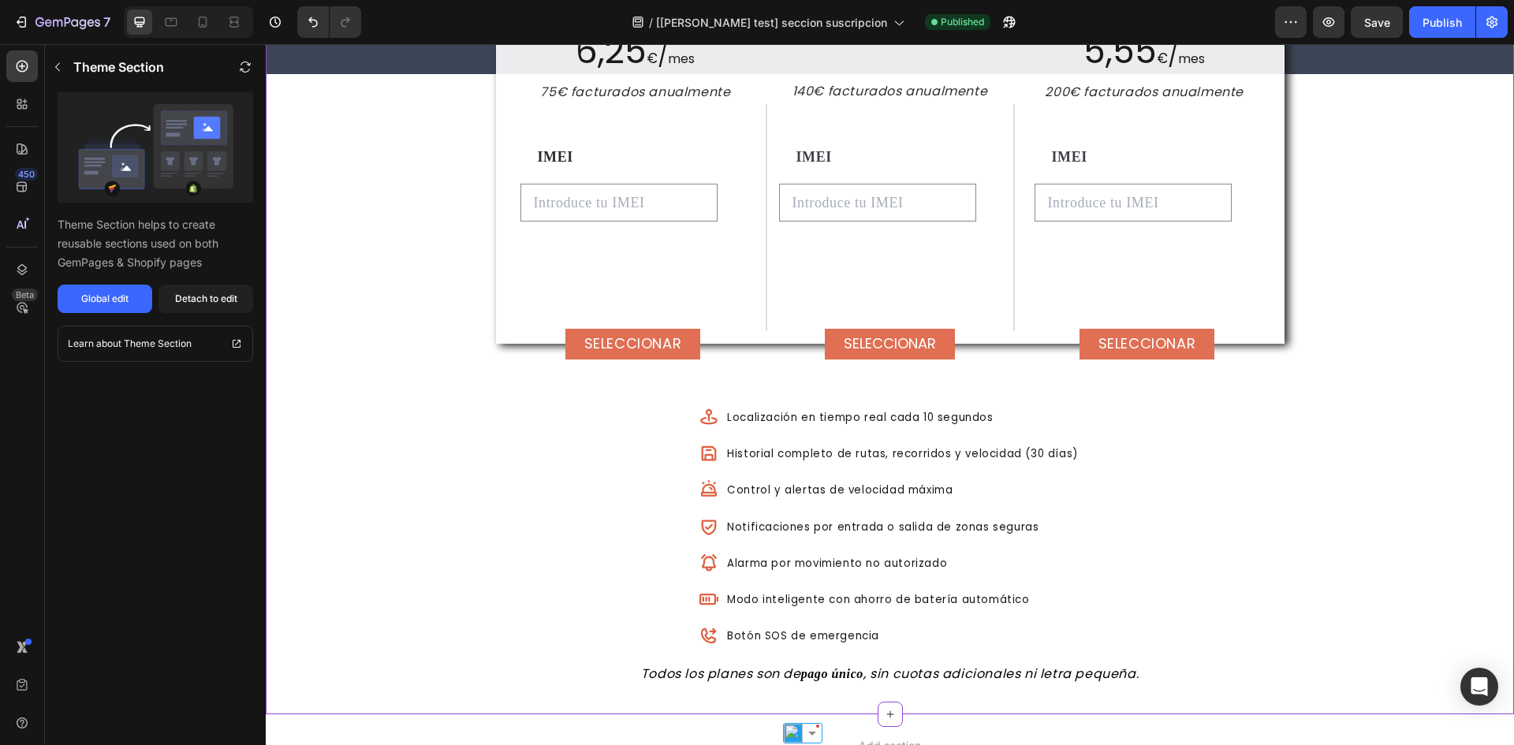
scroll to position [348, 0]
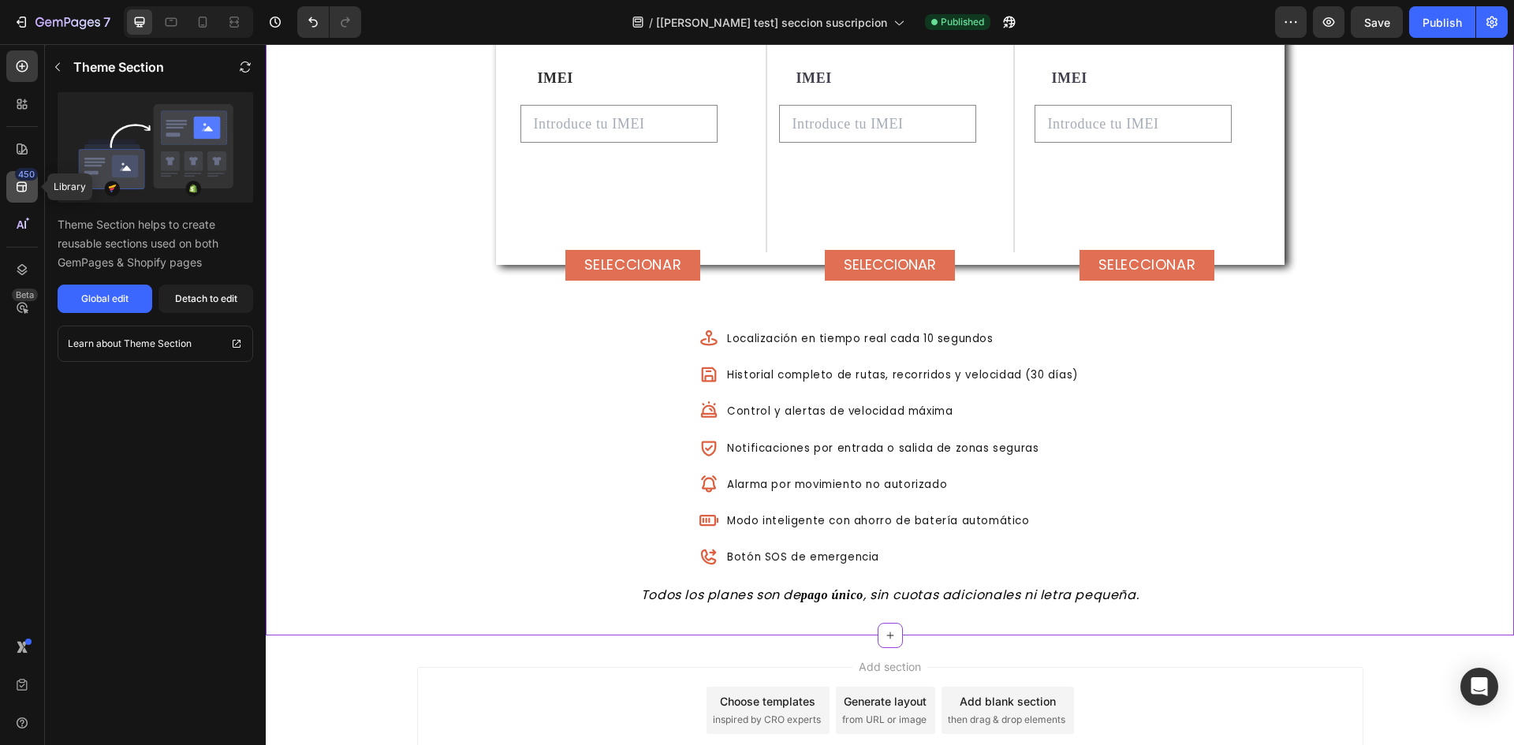
click at [28, 184] on icon at bounding box center [22, 187] width 16 height 16
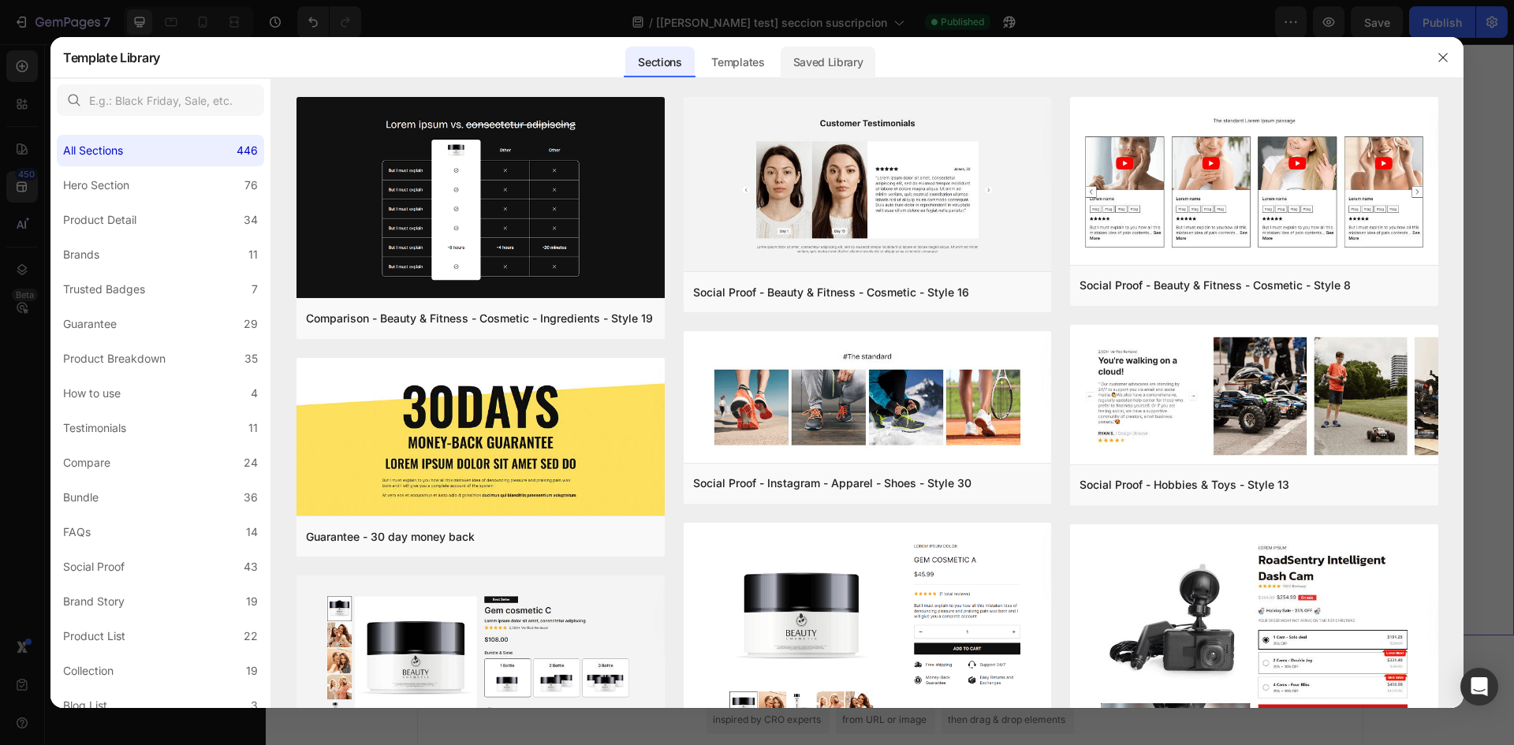
click at [824, 62] on div "Saved Library" at bounding box center [827, 63] width 95 height 32
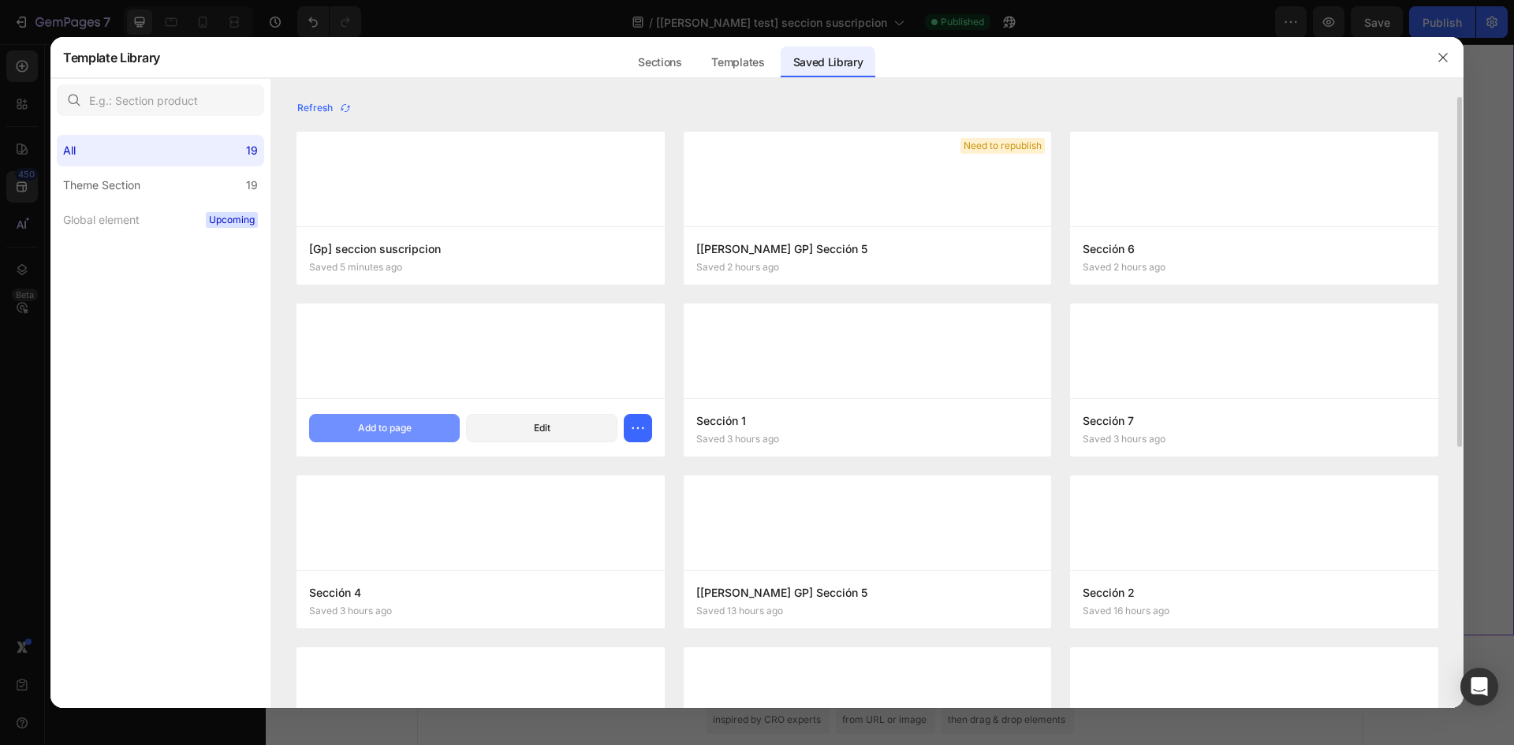
click at [380, 431] on div "Add to page" at bounding box center [385, 428] width 54 height 14
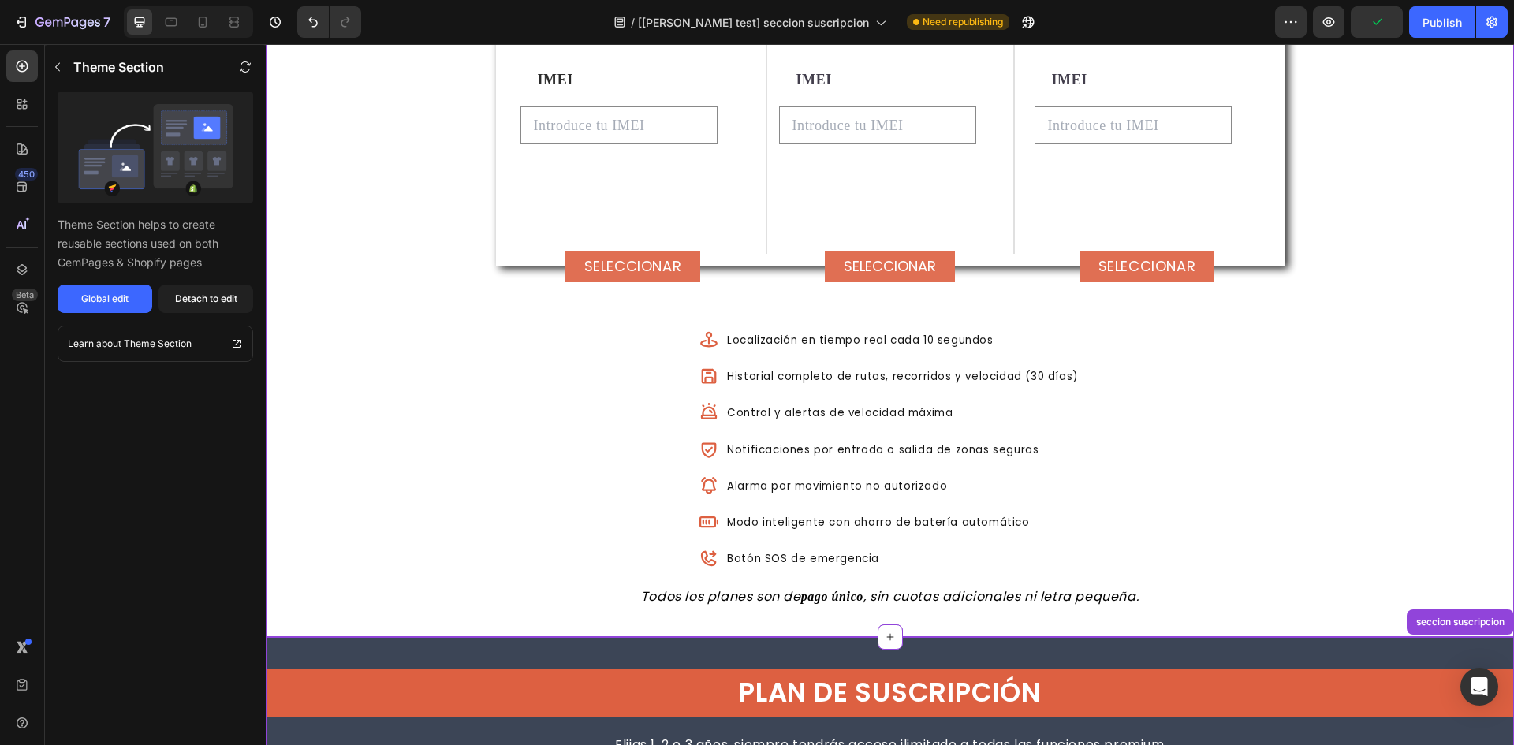
scroll to position [583, 0]
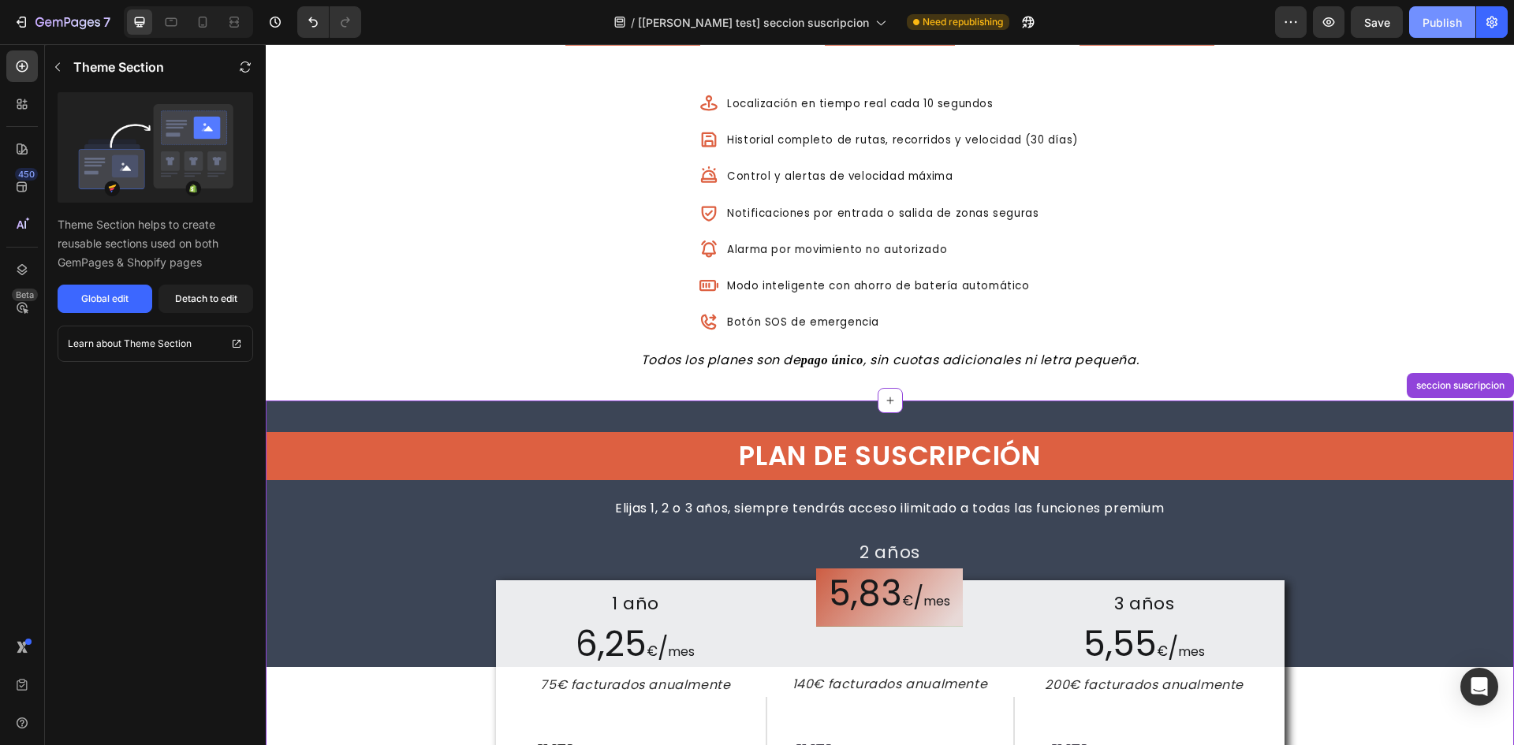
click at [1440, 23] on div "Publish" at bounding box center [1441, 22] width 39 height 17
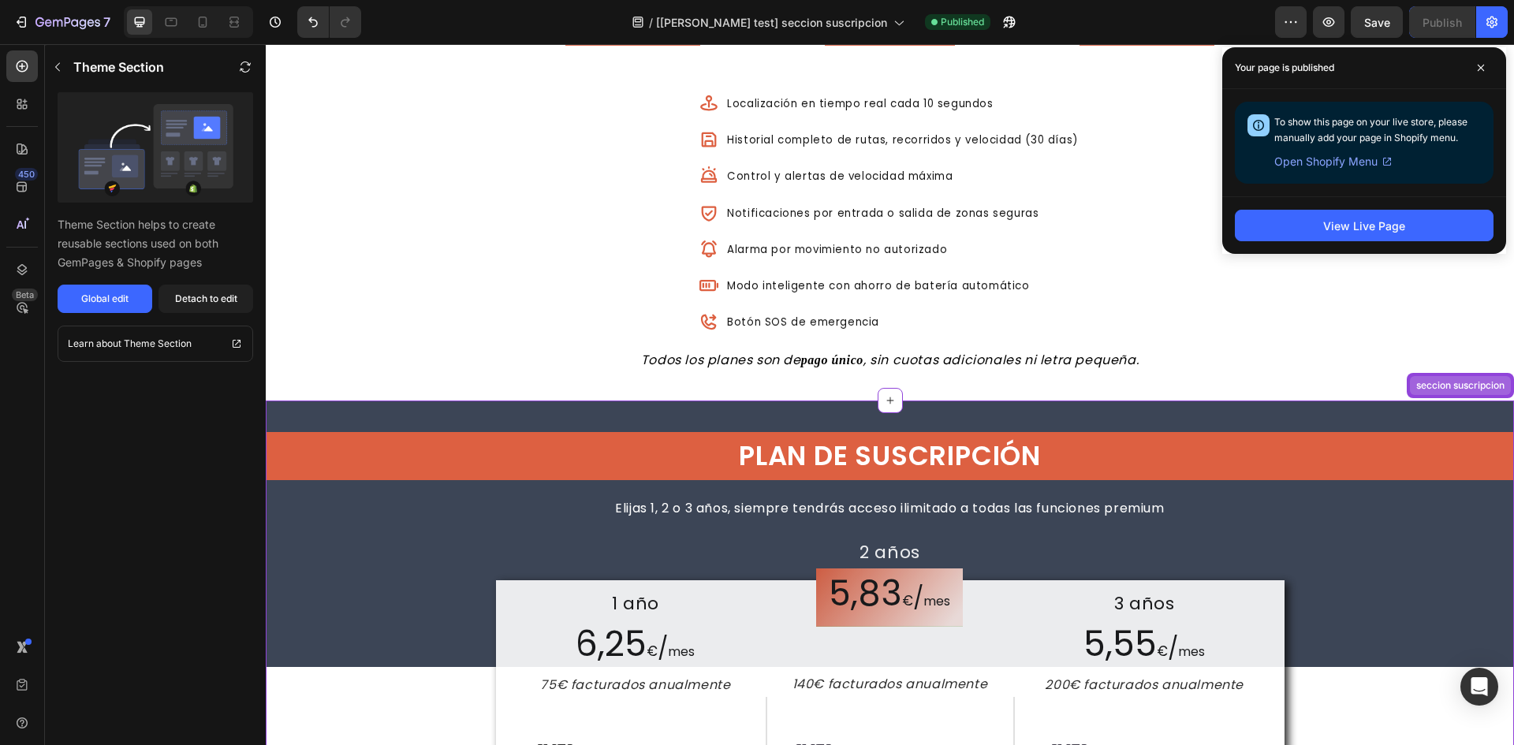
click at [1472, 389] on div "seccion suscripcion" at bounding box center [1460, 385] width 95 height 14
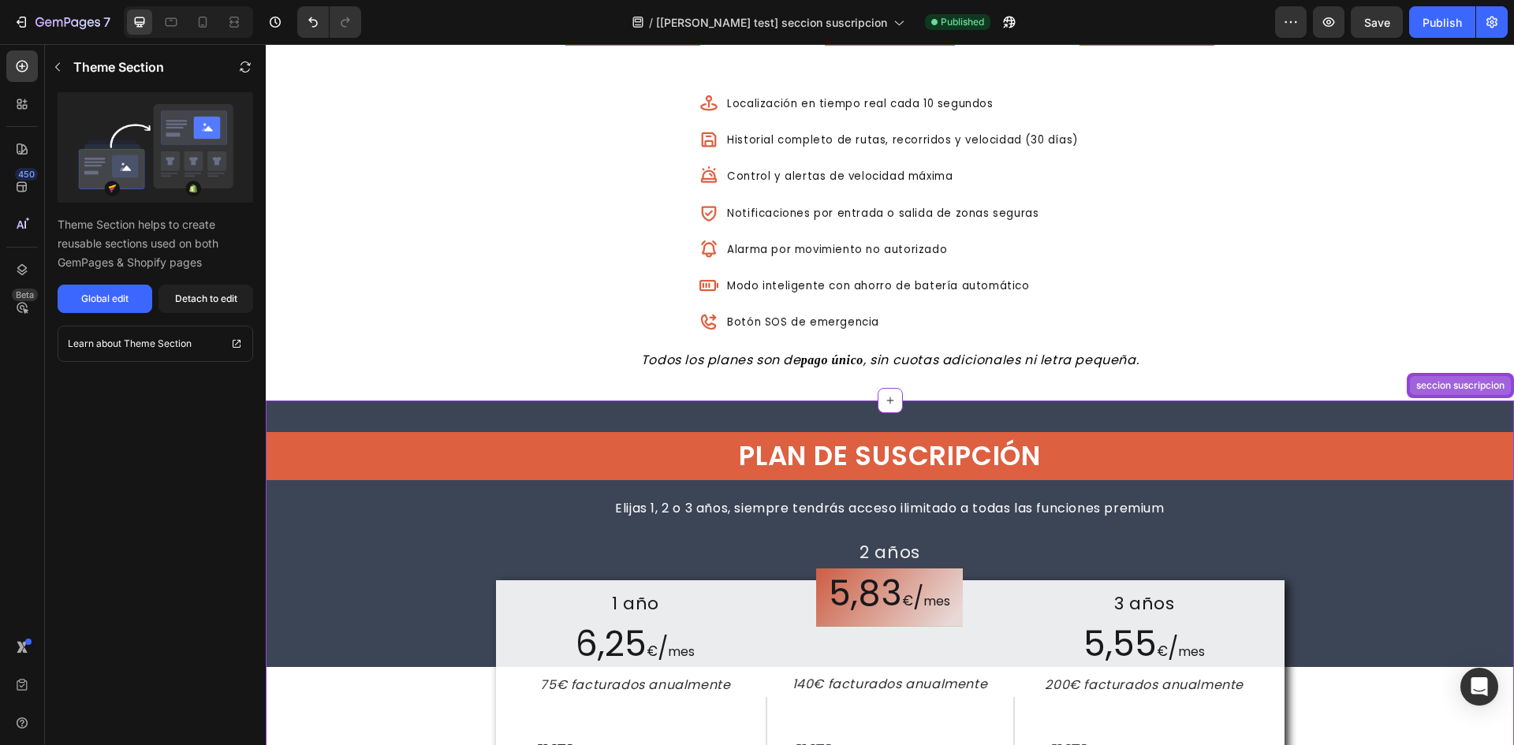
click at [1495, 389] on div "seccion suscripcion" at bounding box center [1460, 385] width 95 height 14
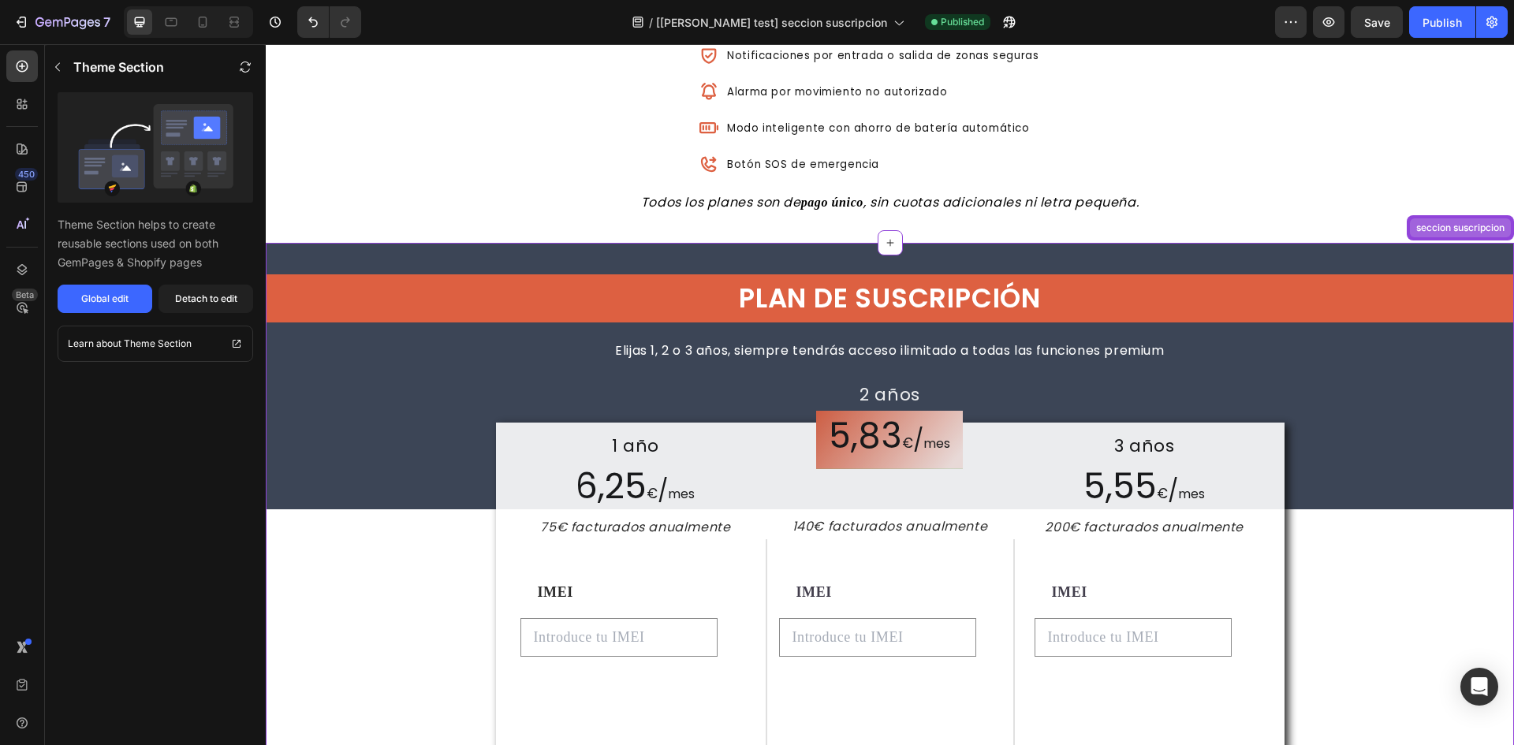
click at [1462, 232] on div "seccion suscripcion" at bounding box center [1460, 228] width 95 height 14
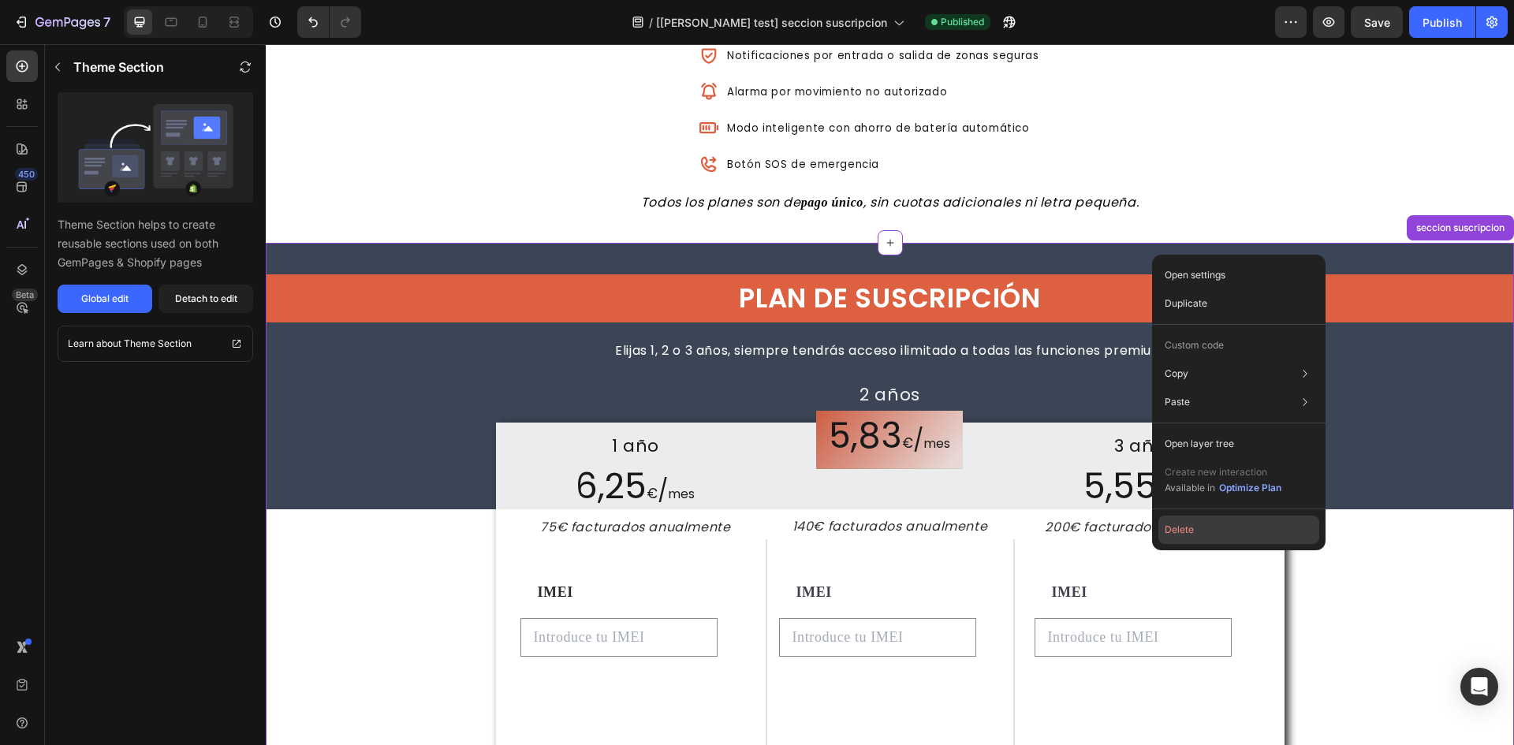
click at [1216, 523] on button "Delete" at bounding box center [1238, 530] width 161 height 28
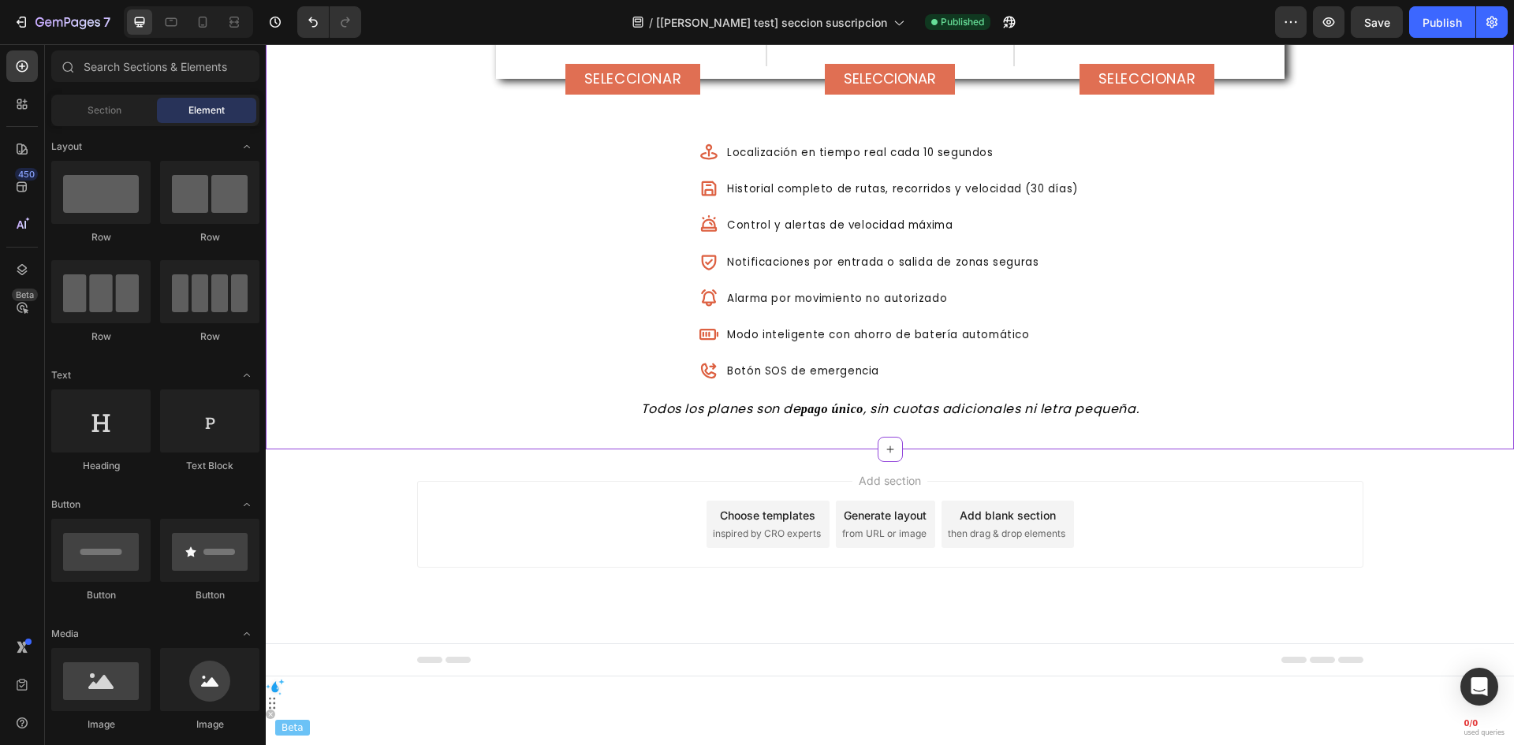
scroll to position [465, 0]
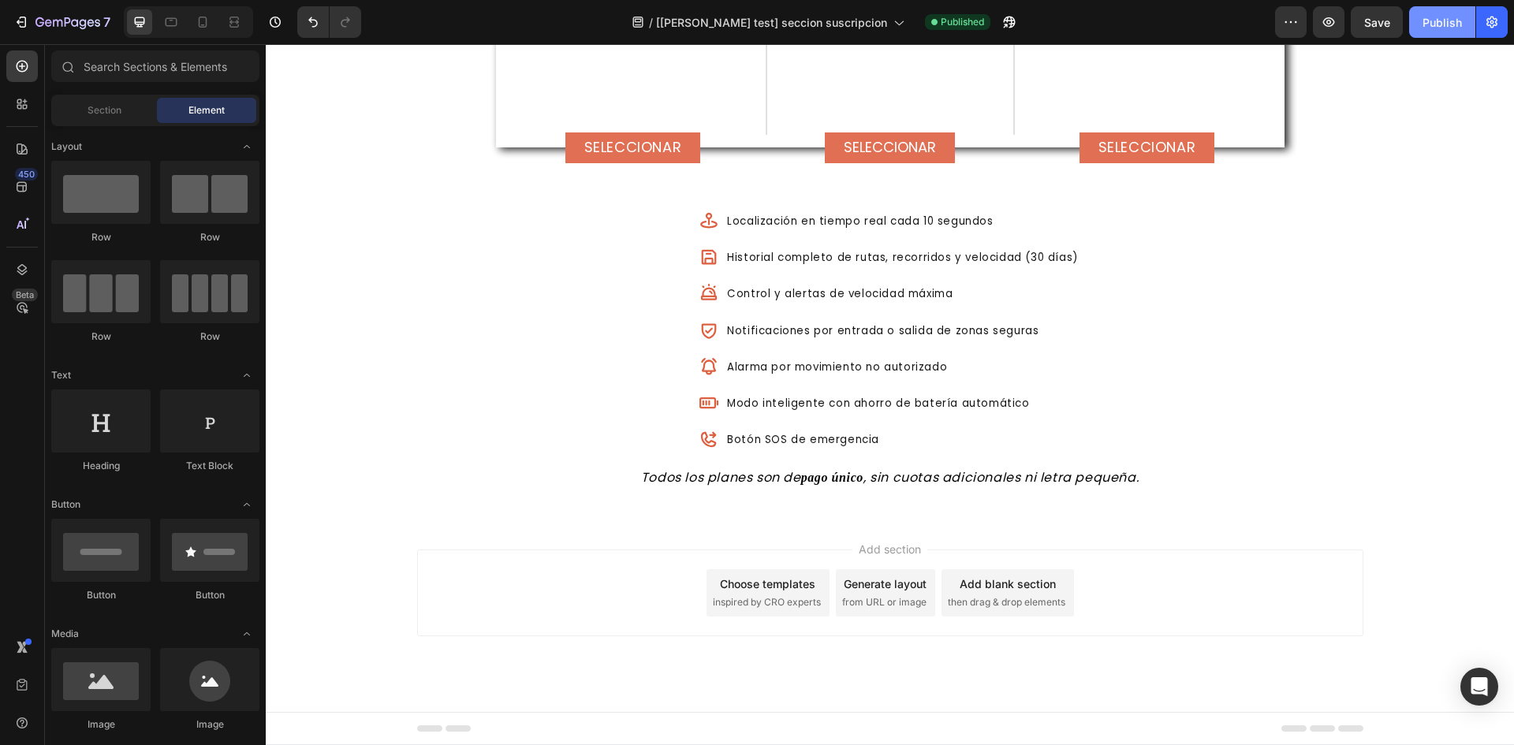
click at [1440, 29] on div "Publish" at bounding box center [1441, 22] width 39 height 17
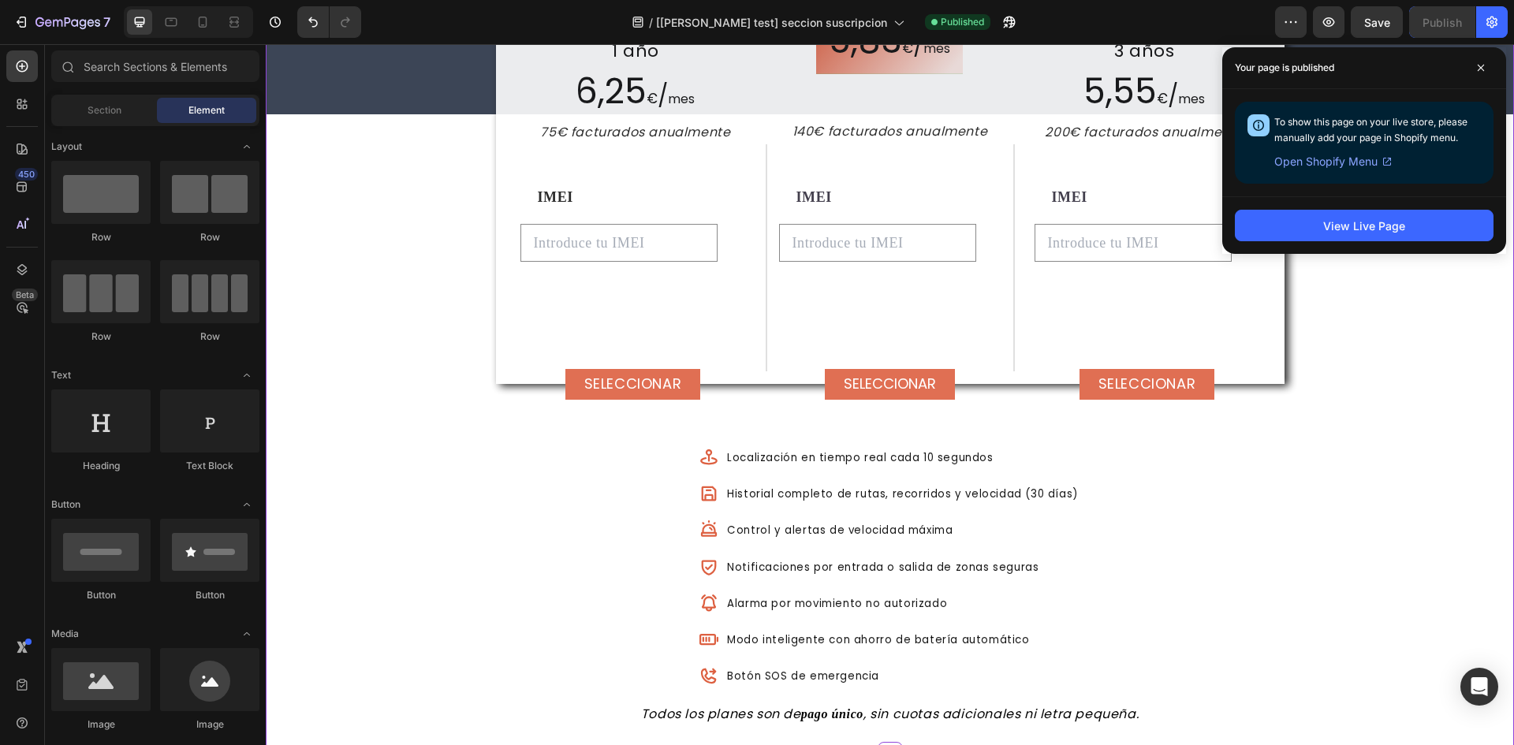
scroll to position [150, 0]
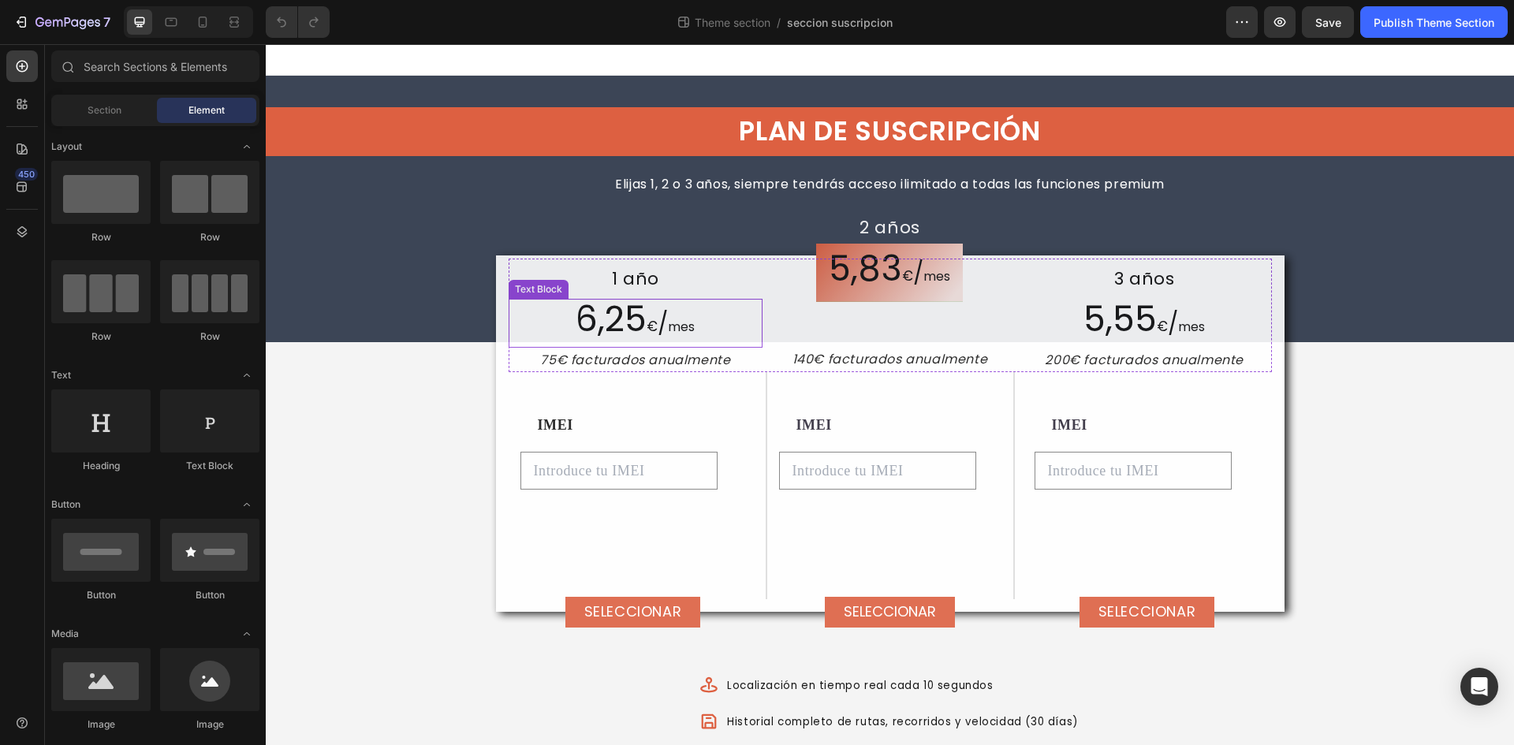
click at [620, 318] on span "6,25" at bounding box center [610, 319] width 71 height 48
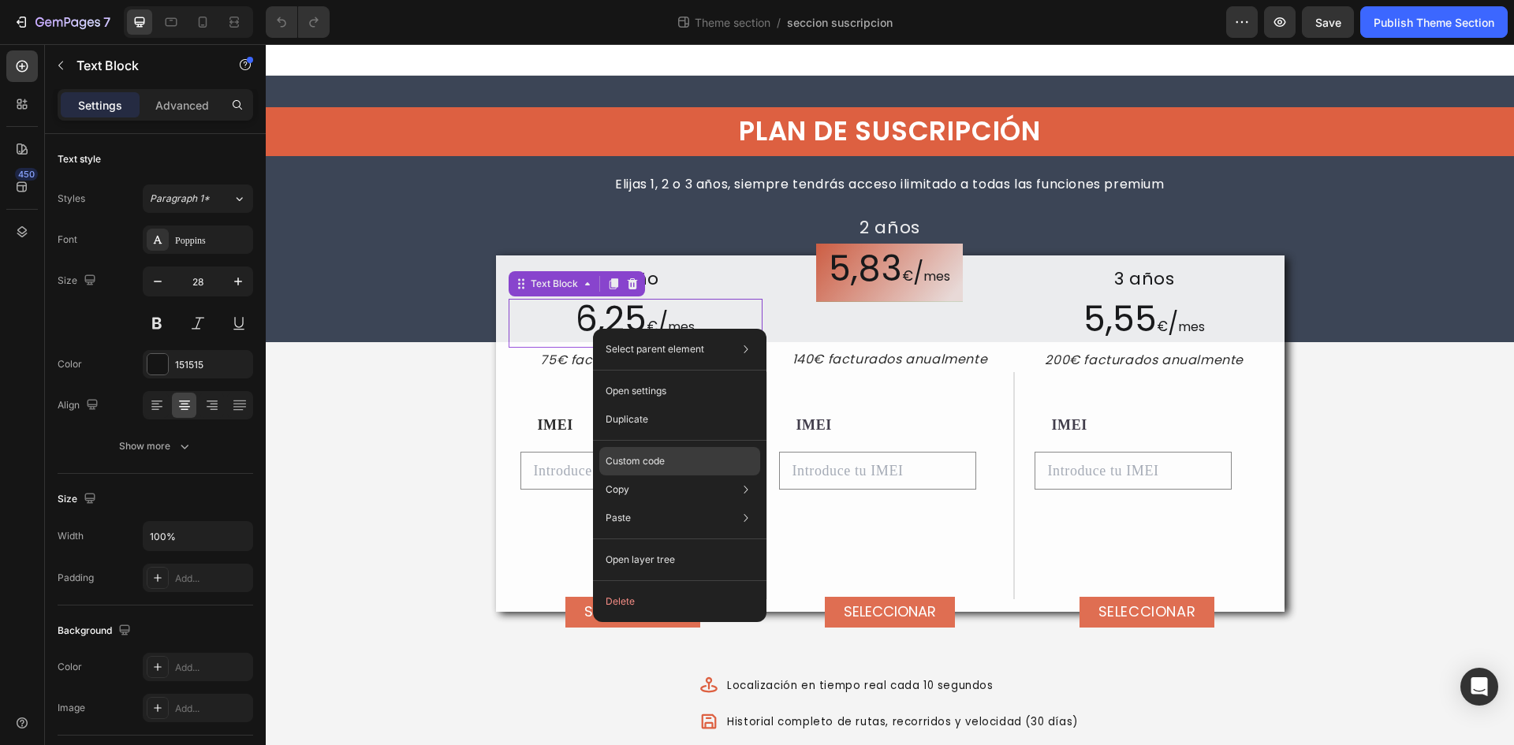
click at [643, 457] on p "Custom code" at bounding box center [634, 461] width 59 height 14
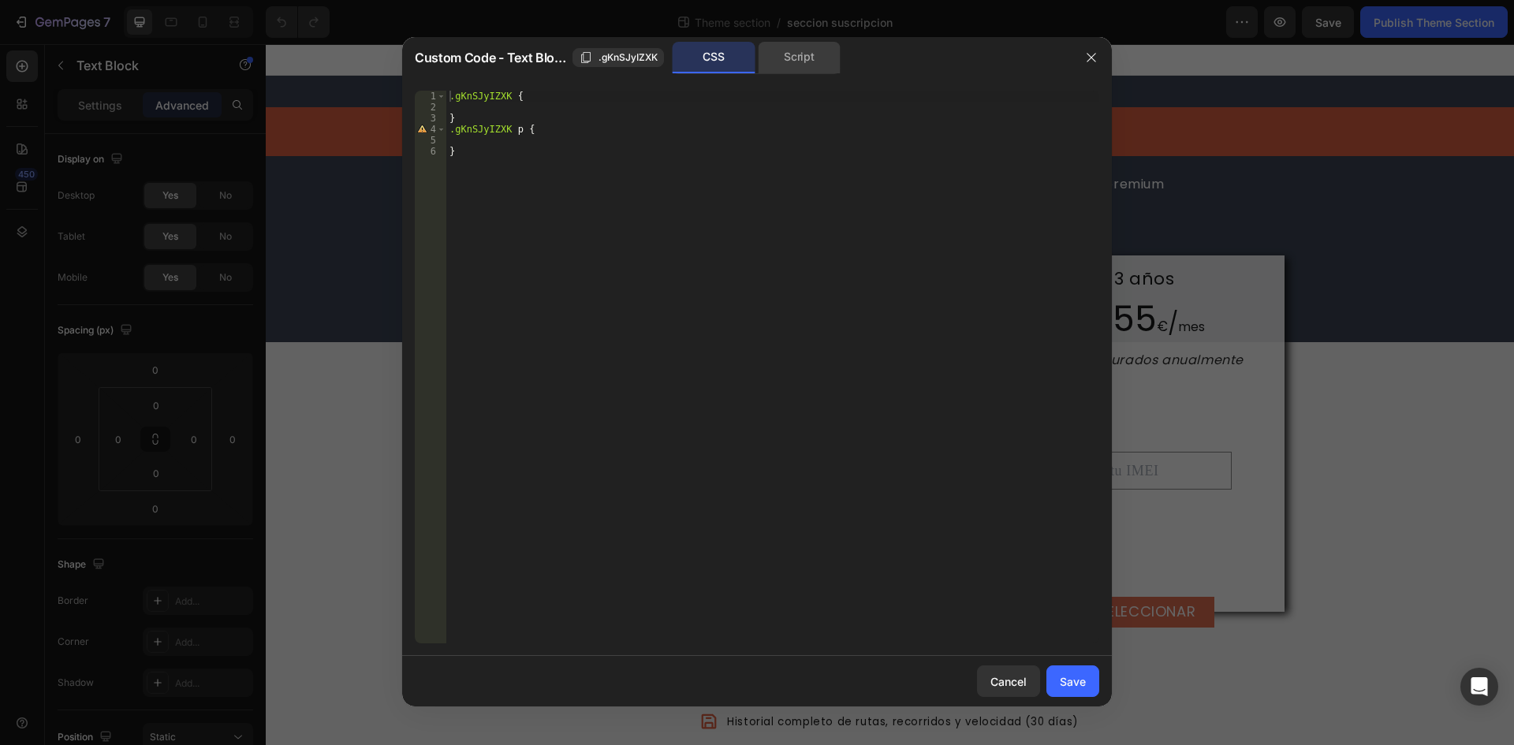
click at [803, 50] on div "Script" at bounding box center [799, 58] width 83 height 32
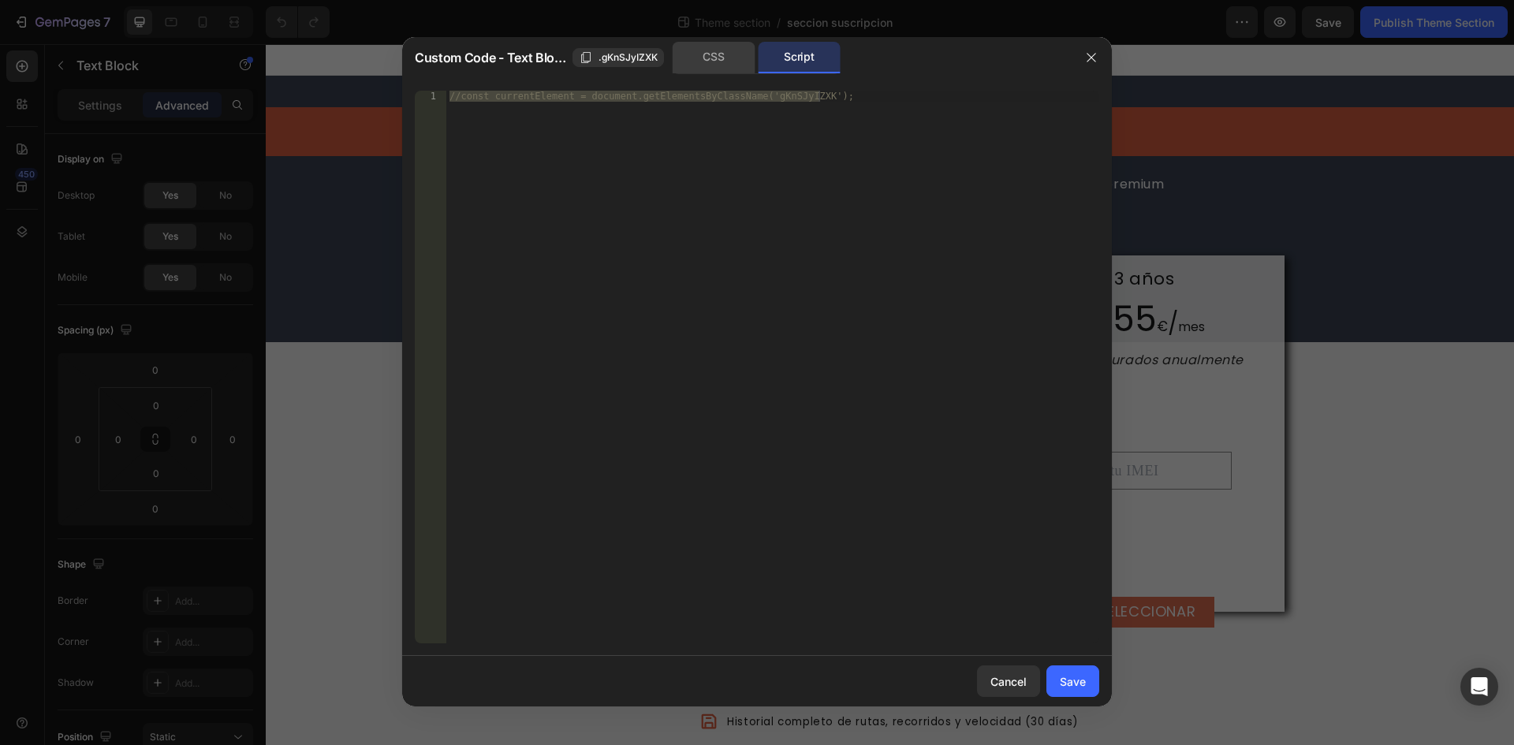
click at [714, 58] on div "CSS" at bounding box center [713, 58] width 83 height 32
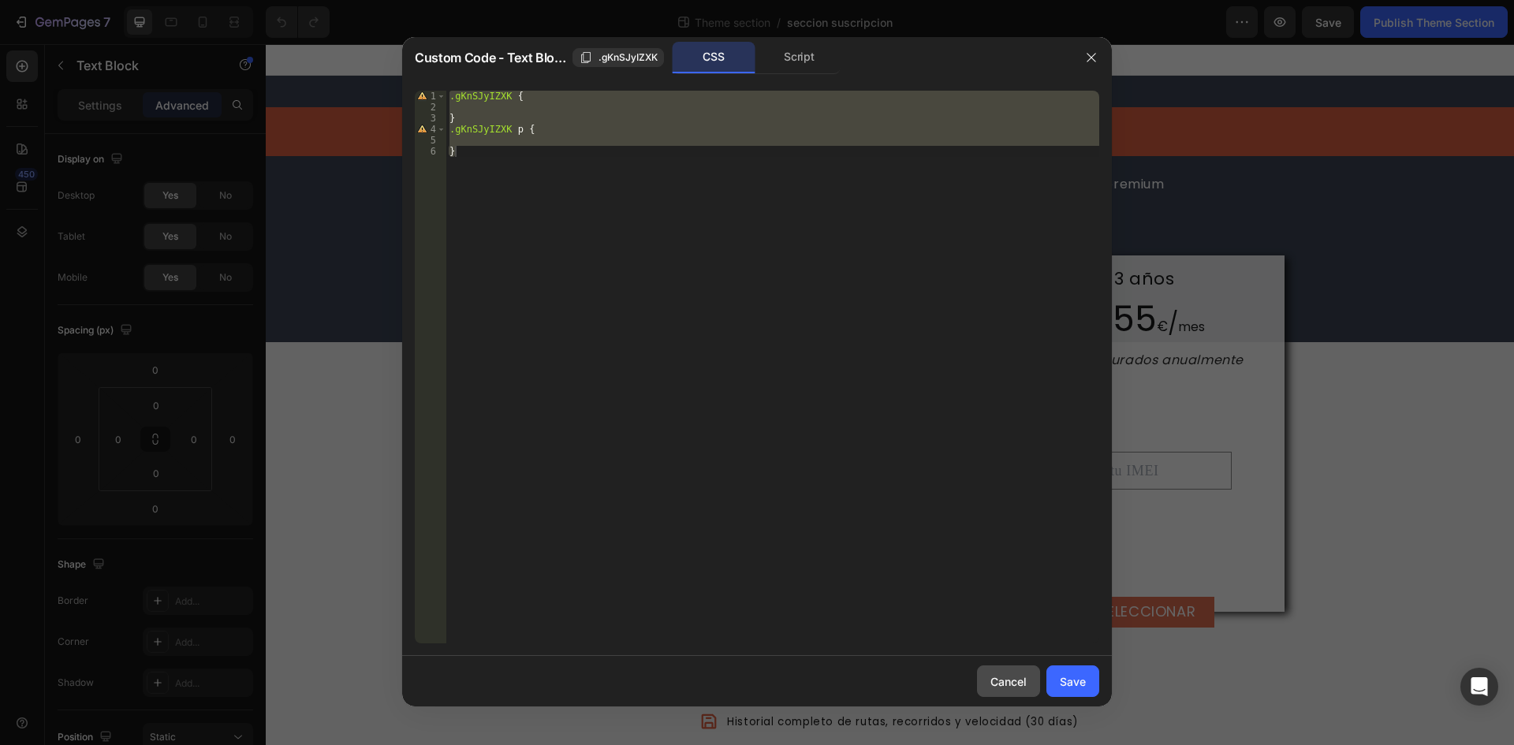
click at [998, 679] on div "Cancel" at bounding box center [1008, 681] width 36 height 17
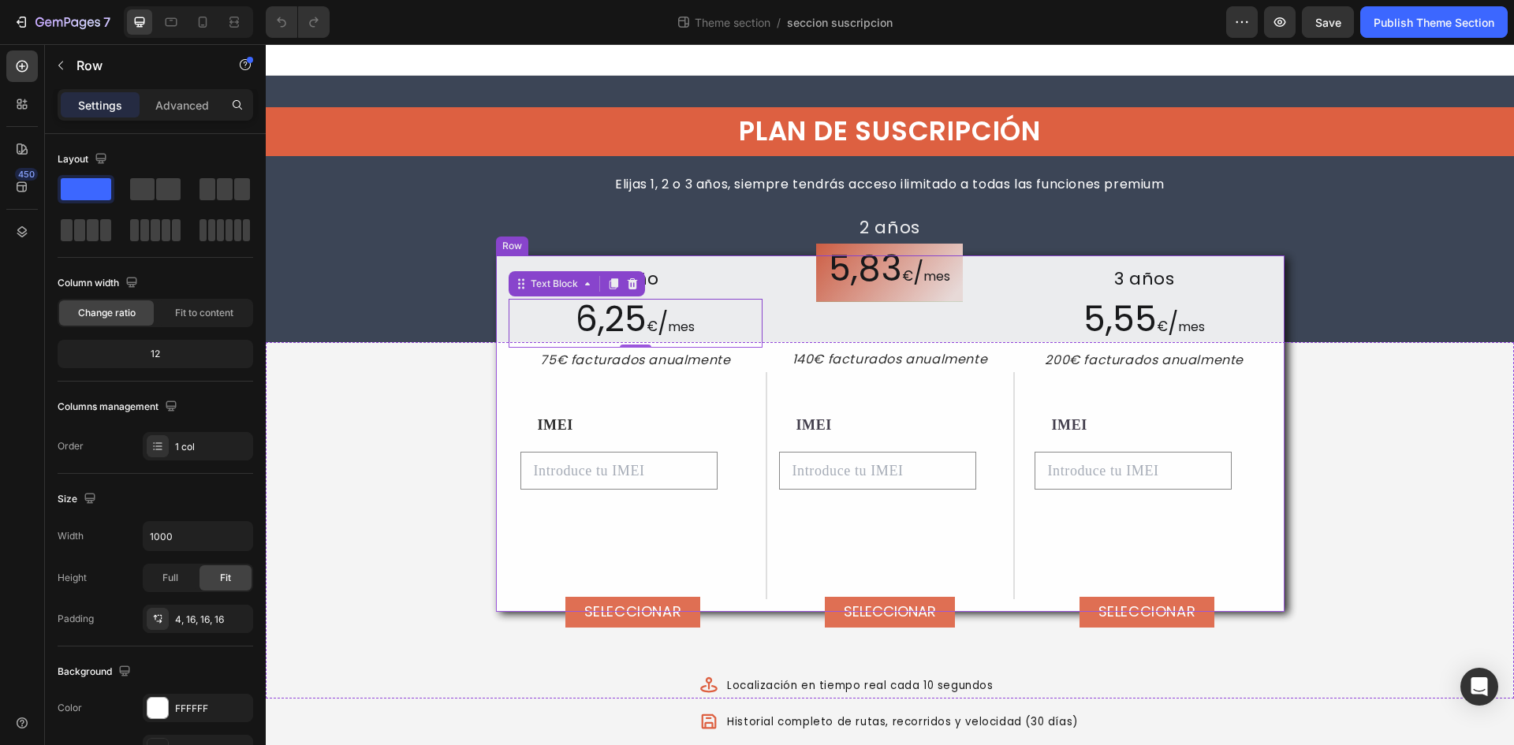
click at [496, 255] on div "1 año Text Block 6,25 € / mes Text Block 0 75€ facturados anualmente Text Block…" at bounding box center [890, 433] width 788 height 356
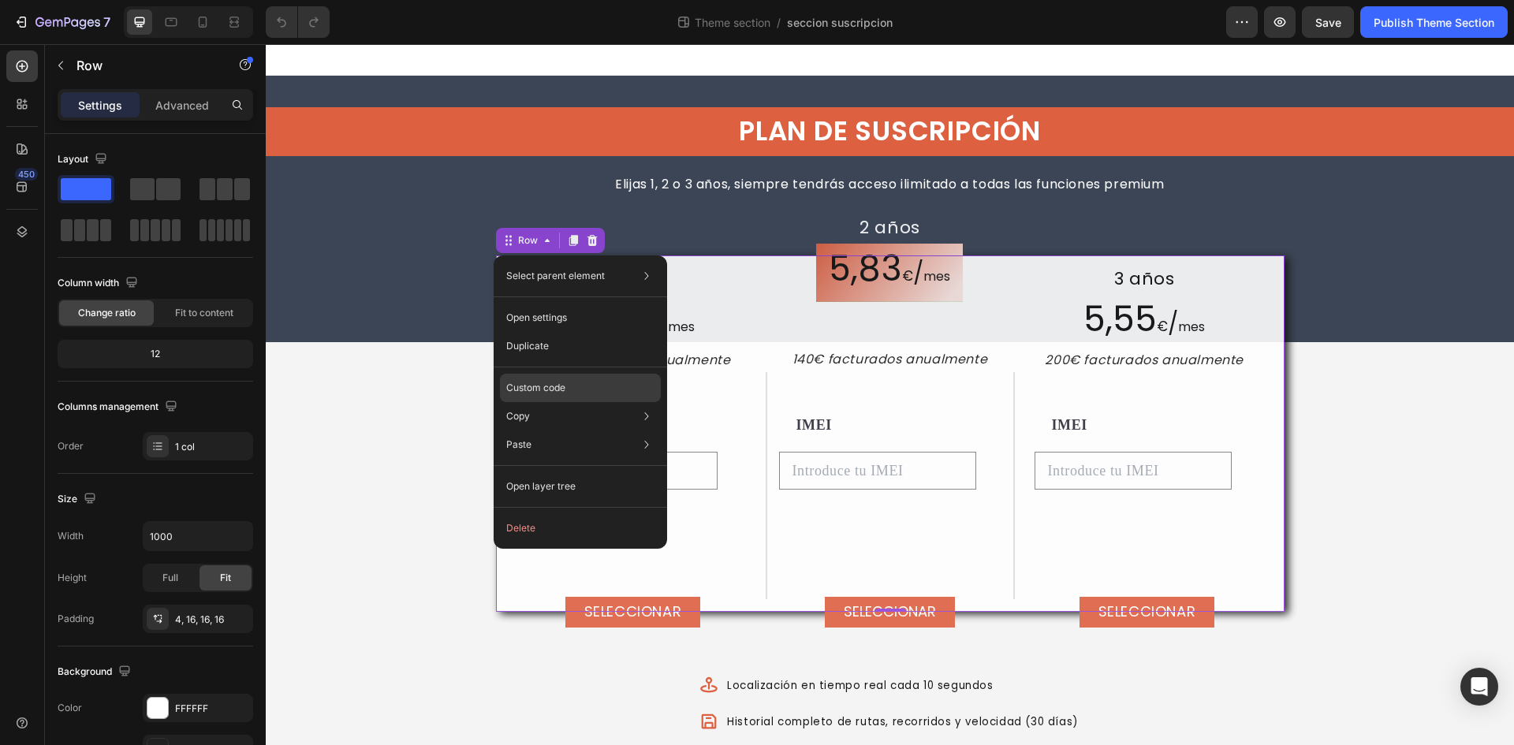
click at [552, 392] on p "Custom code" at bounding box center [535, 388] width 59 height 14
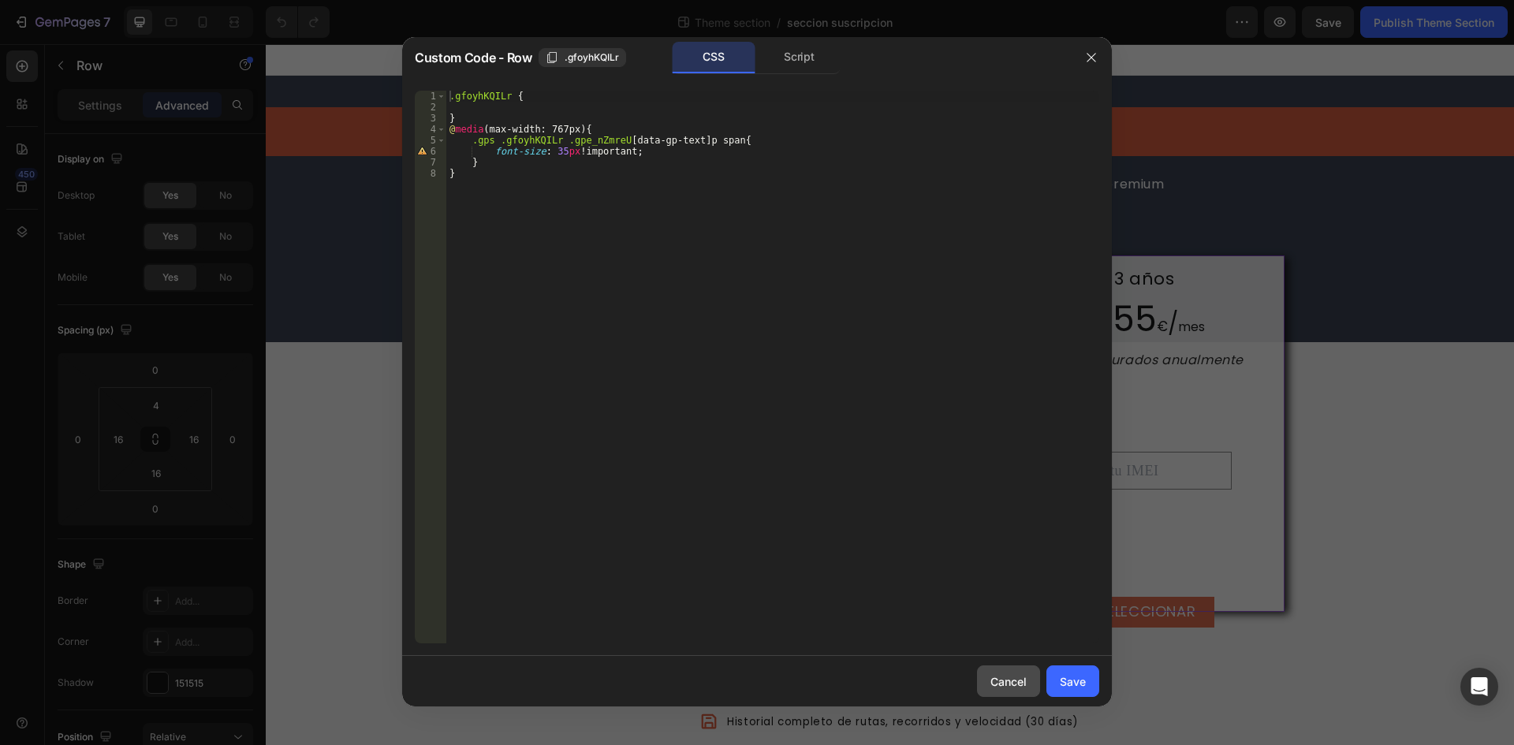
drag, startPoint x: 988, startPoint y: 690, endPoint x: 725, endPoint y: 640, distance: 267.2
click at [988, 690] on button "Cancel" at bounding box center [1008, 681] width 63 height 32
